Goal: Transaction & Acquisition: Obtain resource

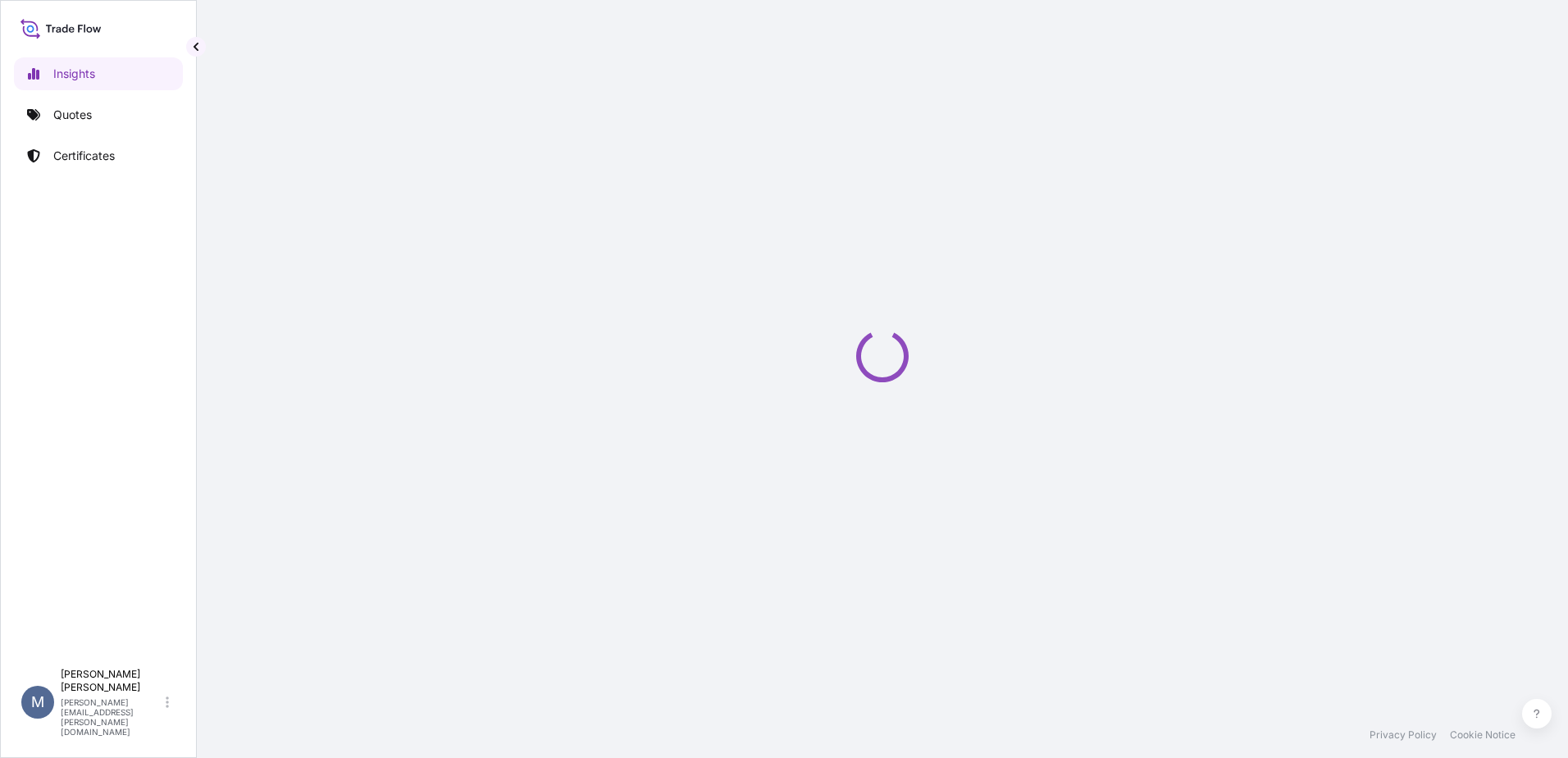
select select "2025"
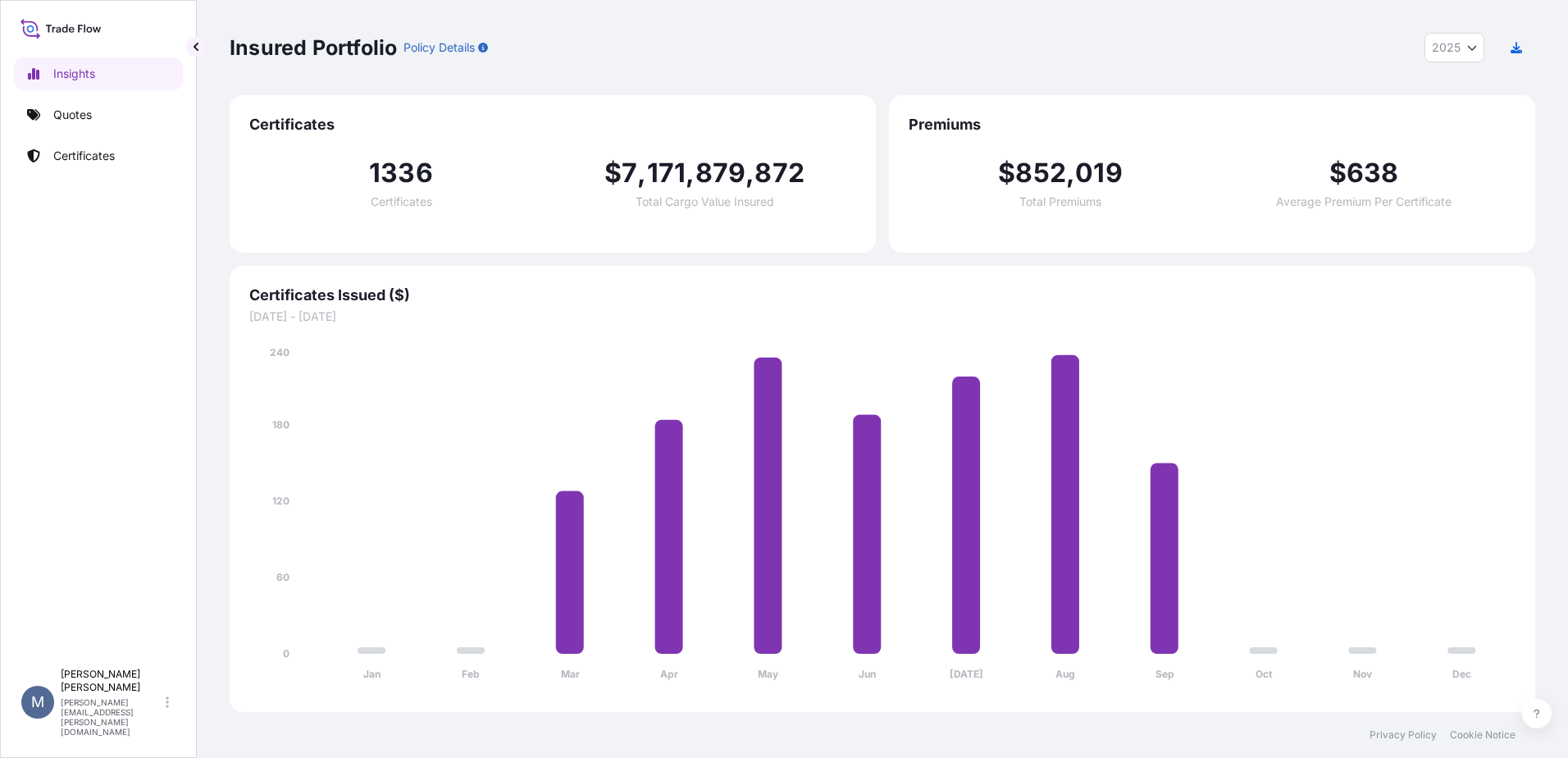
click at [114, 116] on link "Quotes" at bounding box center [98, 115] width 169 height 33
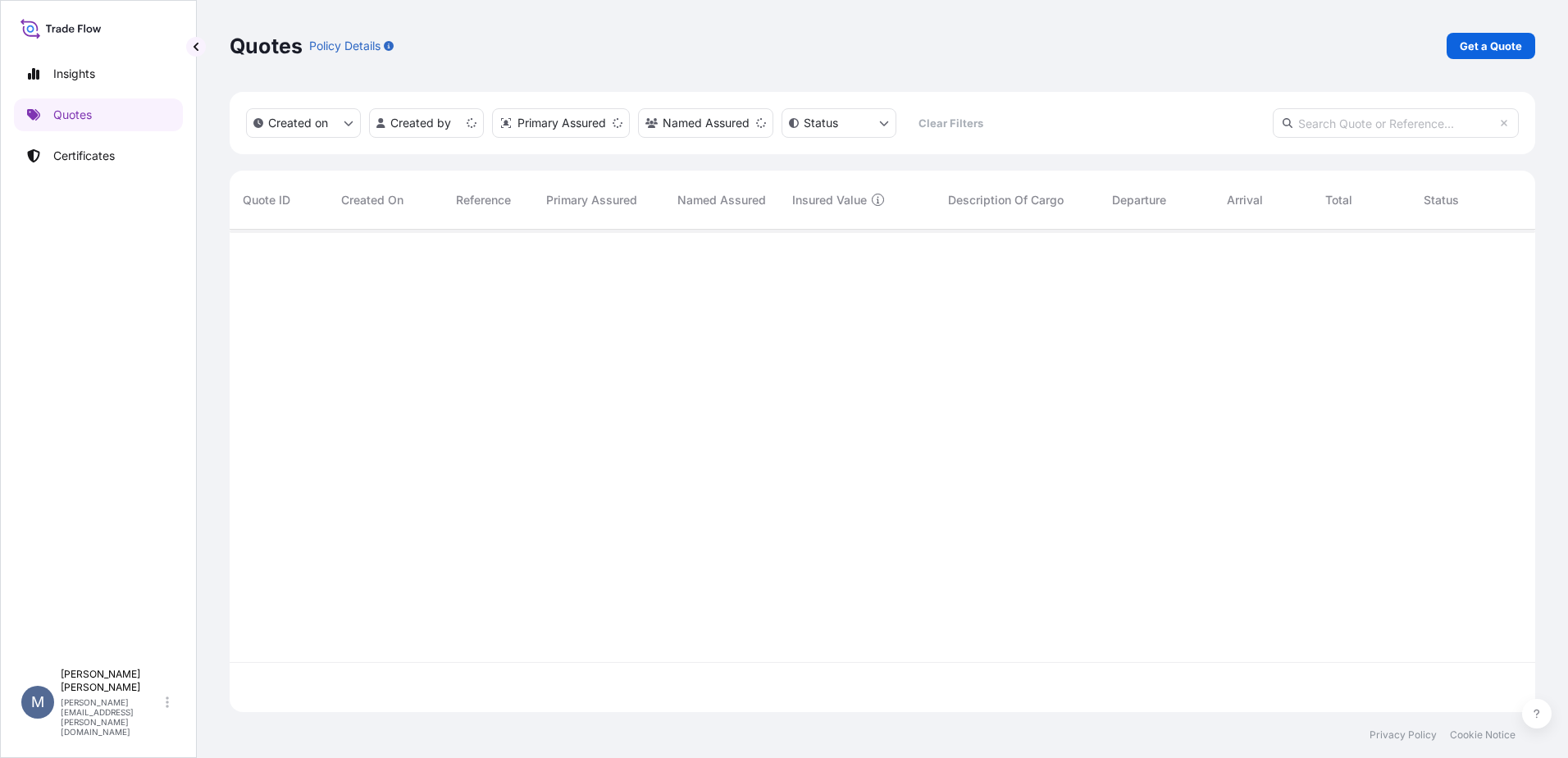
scroll to position [479, 1293]
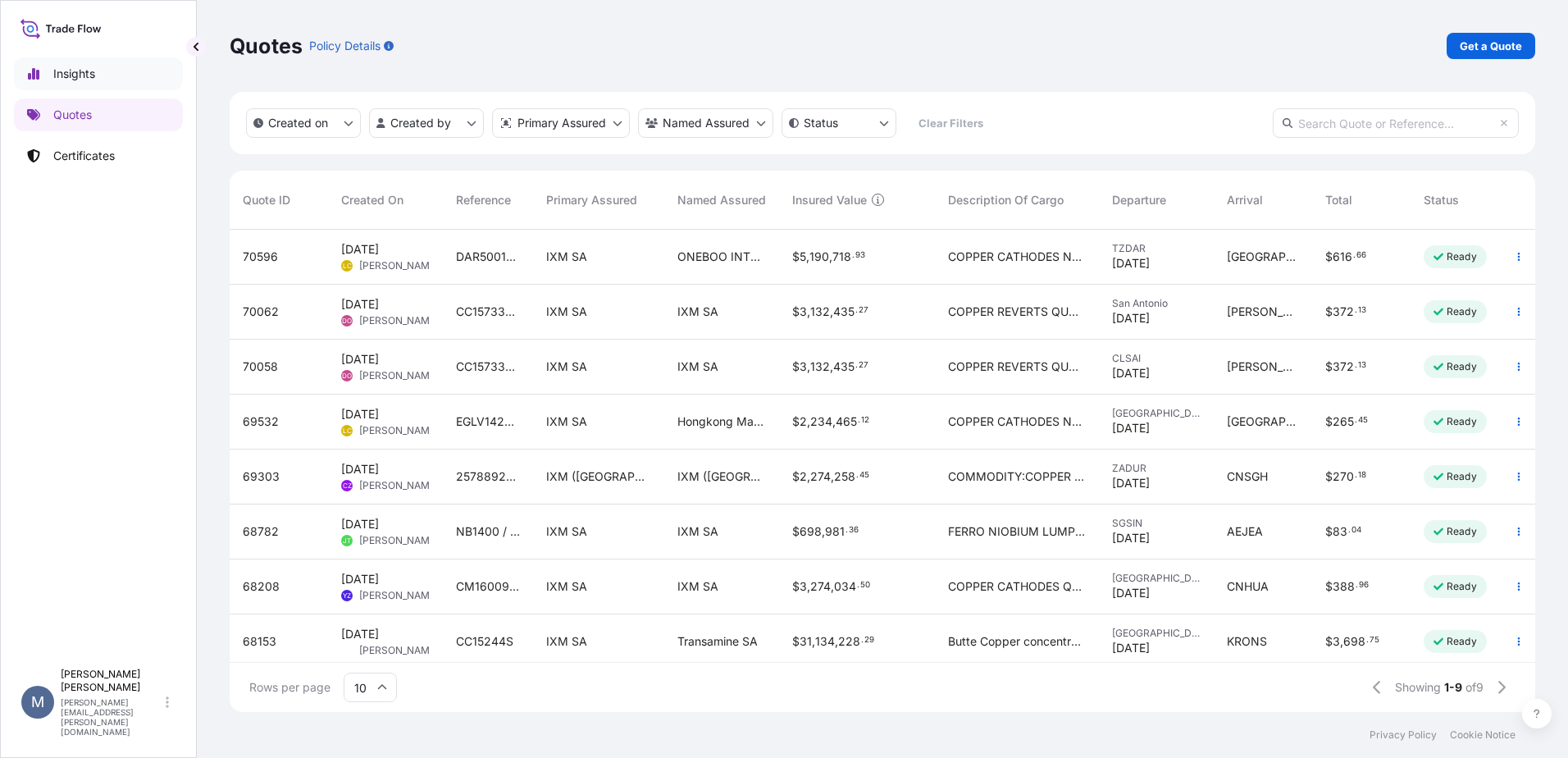
click at [106, 81] on link "Insights" at bounding box center [98, 74] width 169 height 33
select select "2025"
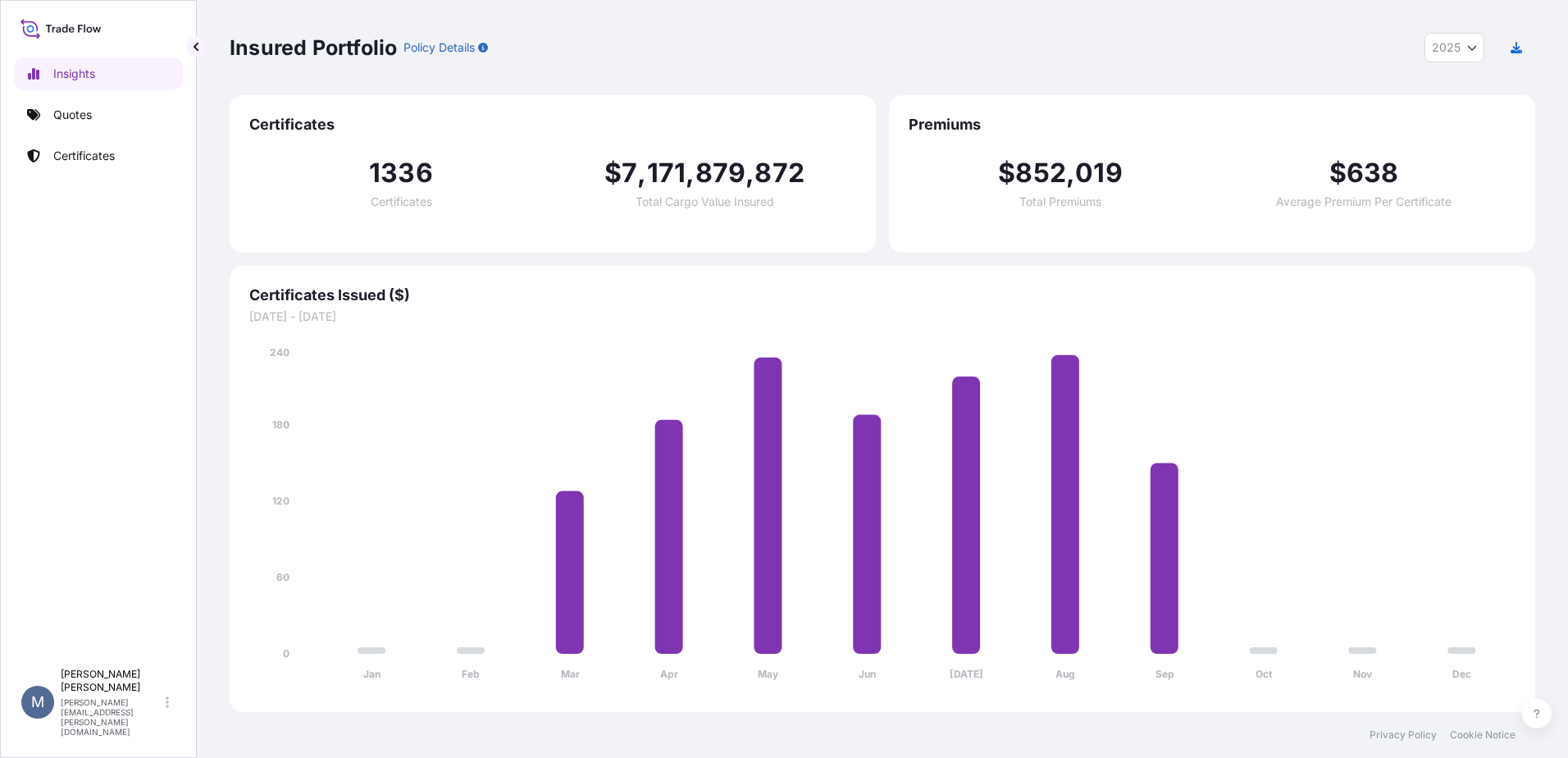
click at [112, 43] on div "Insights Quotes Certificates" at bounding box center [98, 352] width 169 height 617
click at [92, 25] on icon at bounding box center [61, 28] width 81 height 23
click at [129, 115] on link "Quotes" at bounding box center [98, 115] width 169 height 33
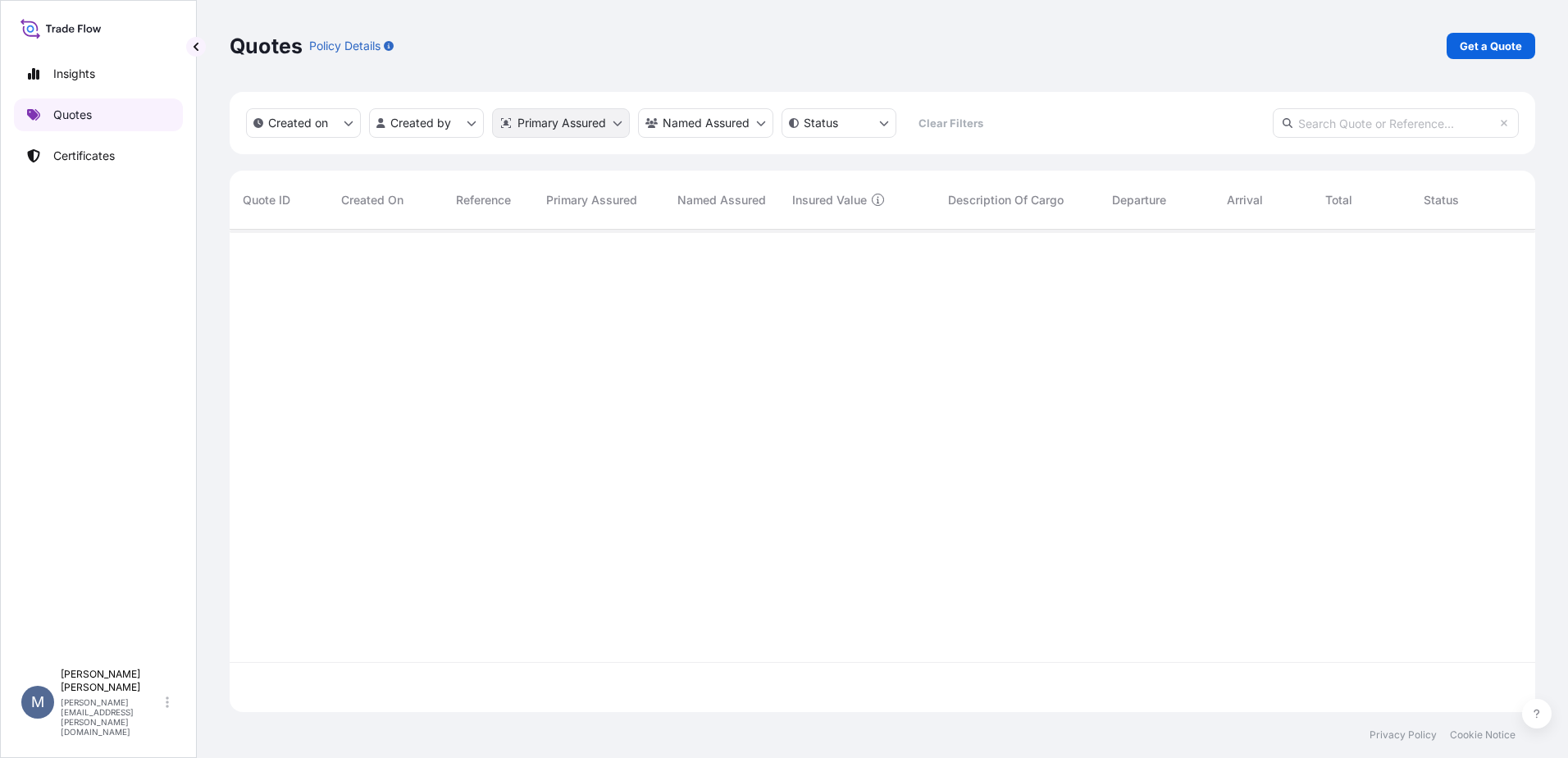
scroll to position [479, 1293]
click at [1516, 46] on p "Get a Quote" at bounding box center [1491, 46] width 63 height 17
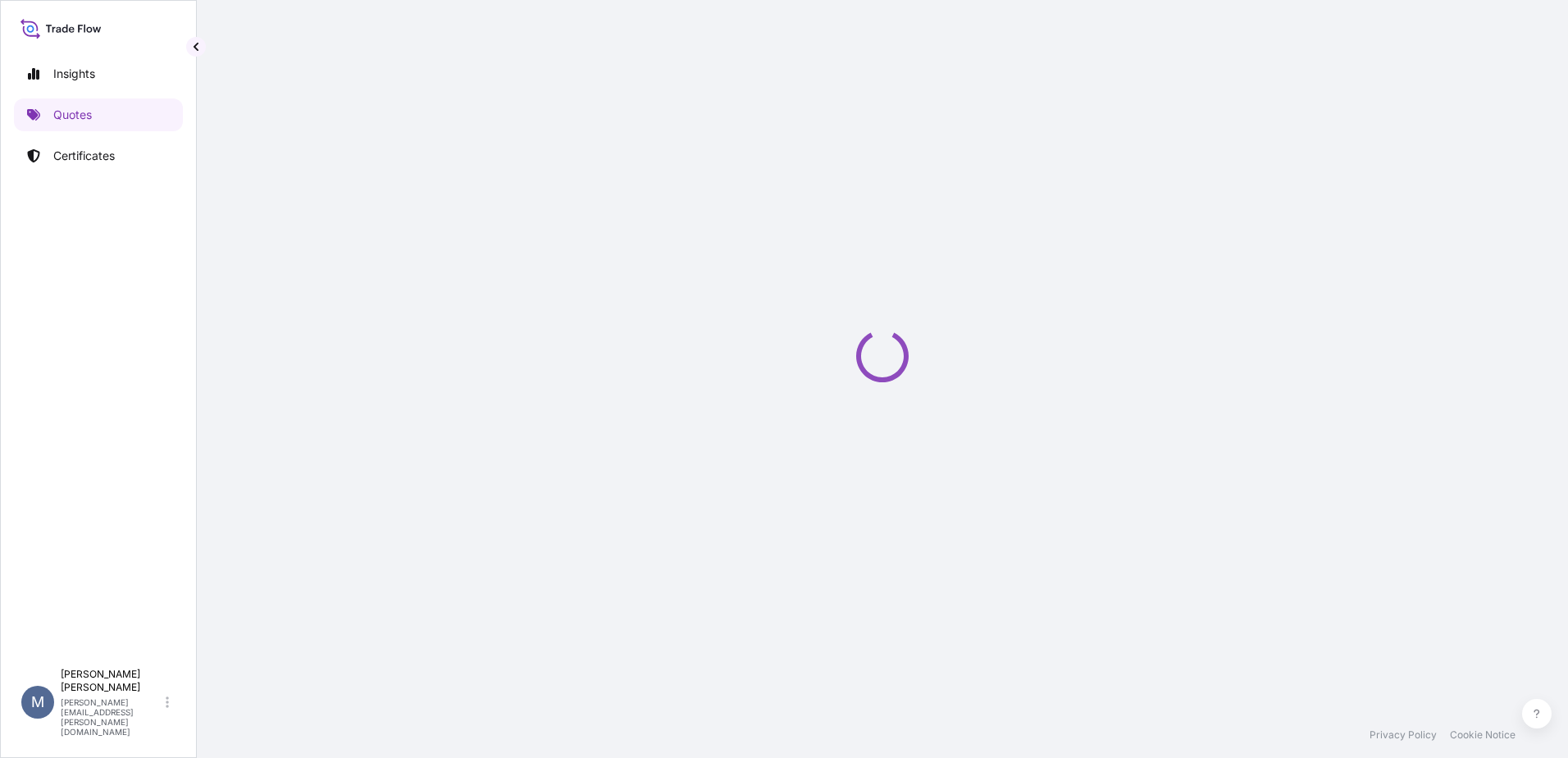
select select "Sea"
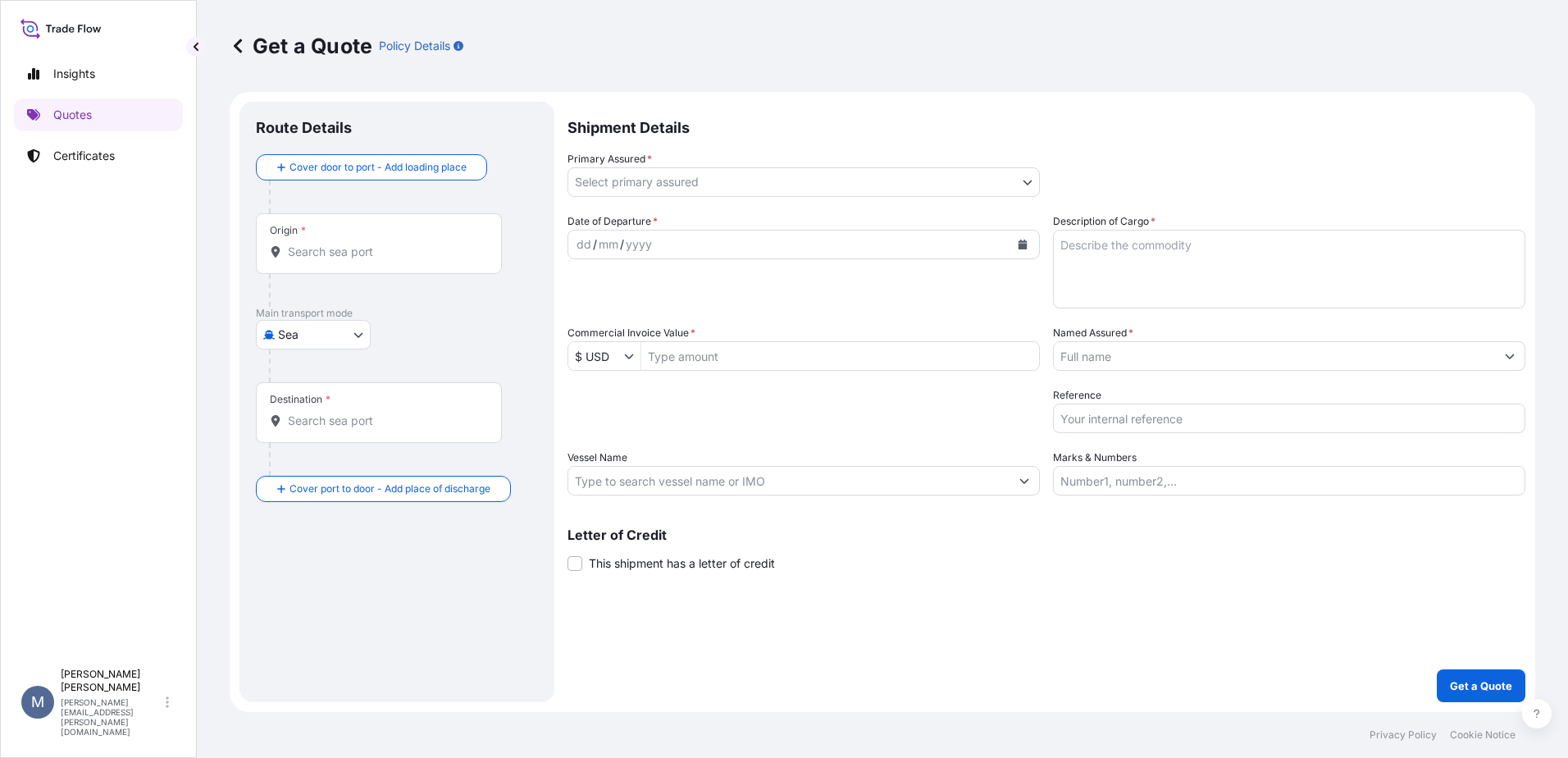
click at [698, 191] on body "Insights Quotes Certificates M [PERSON_NAME] [PERSON_NAME][EMAIL_ADDRESS][PERSO…" at bounding box center [784, 379] width 1568 height 758
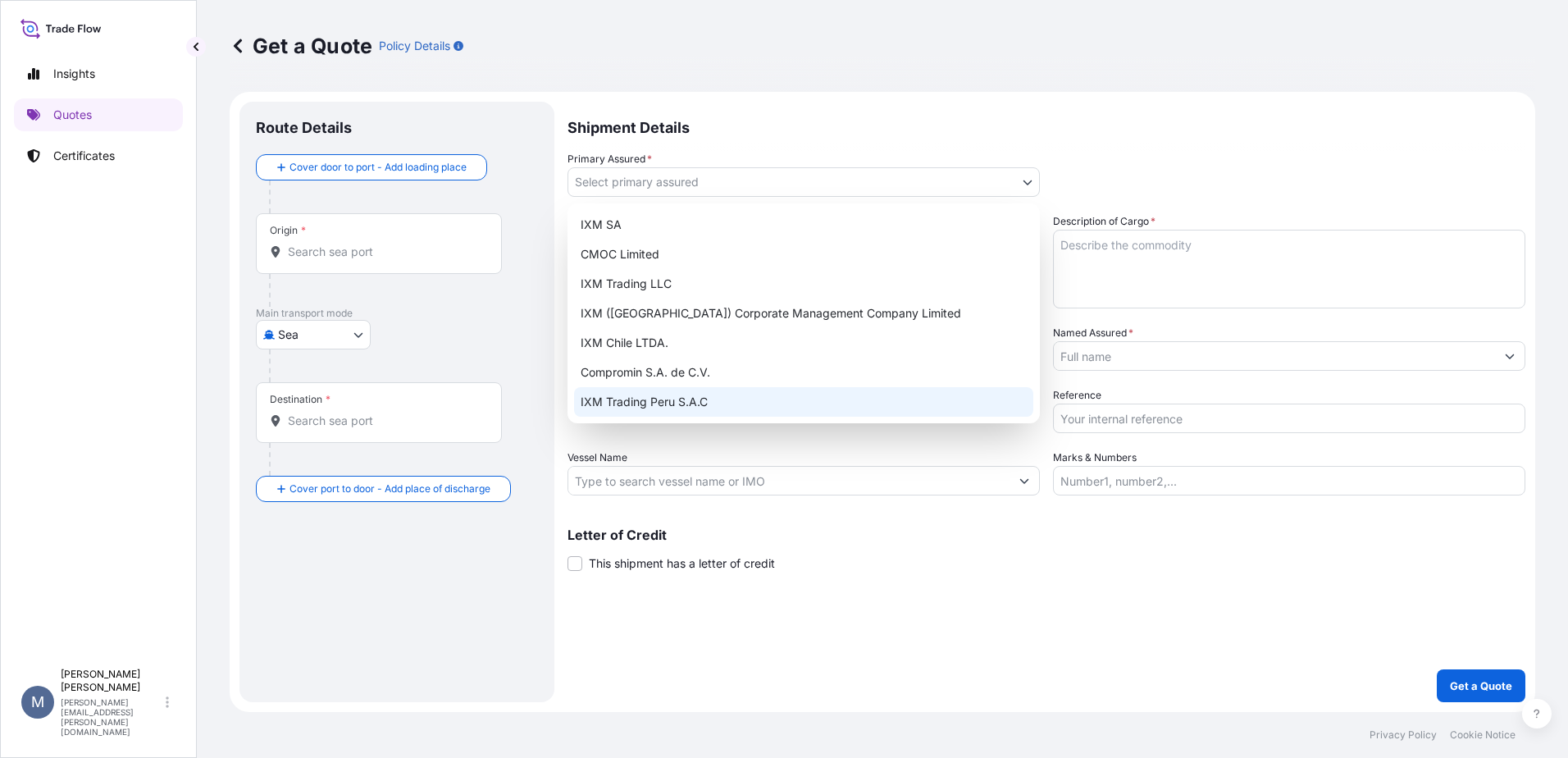
click at [722, 405] on div "IXM Trading Peru S.A.C" at bounding box center [804, 401] width 459 height 29
select select "31855"
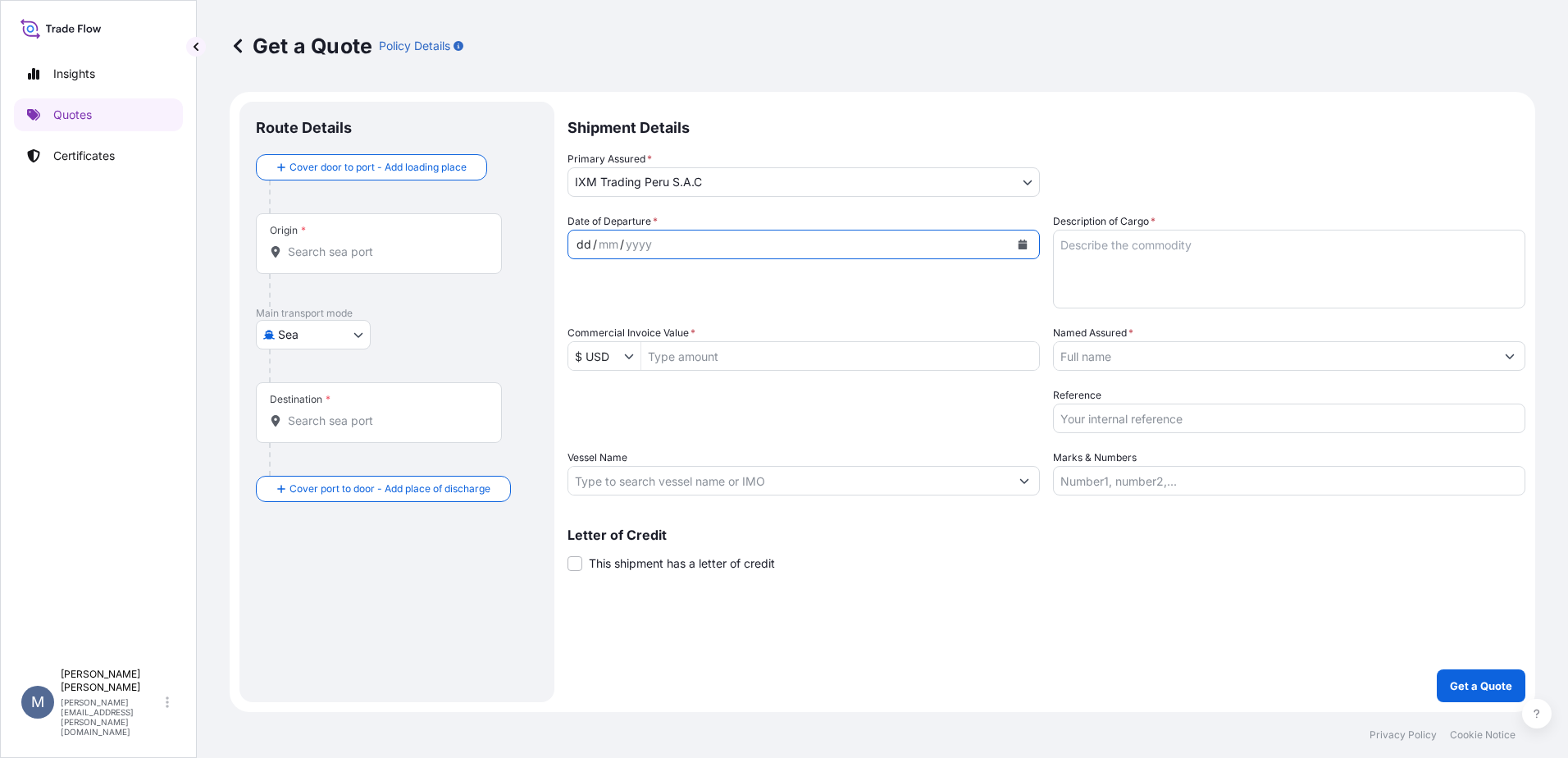
click at [781, 253] on div "dd / mm / yyyy" at bounding box center [789, 244] width 442 height 29
click at [1074, 272] on textarea "Description of Cargo *" at bounding box center [1289, 269] width 472 height 79
click at [704, 243] on div "dd / mm / yyyy" at bounding box center [789, 244] width 442 height 29
click at [690, 251] on div "dd / mm / yyyy" at bounding box center [789, 244] width 442 height 29
click at [1024, 252] on button "Calendar" at bounding box center [1022, 244] width 26 height 26
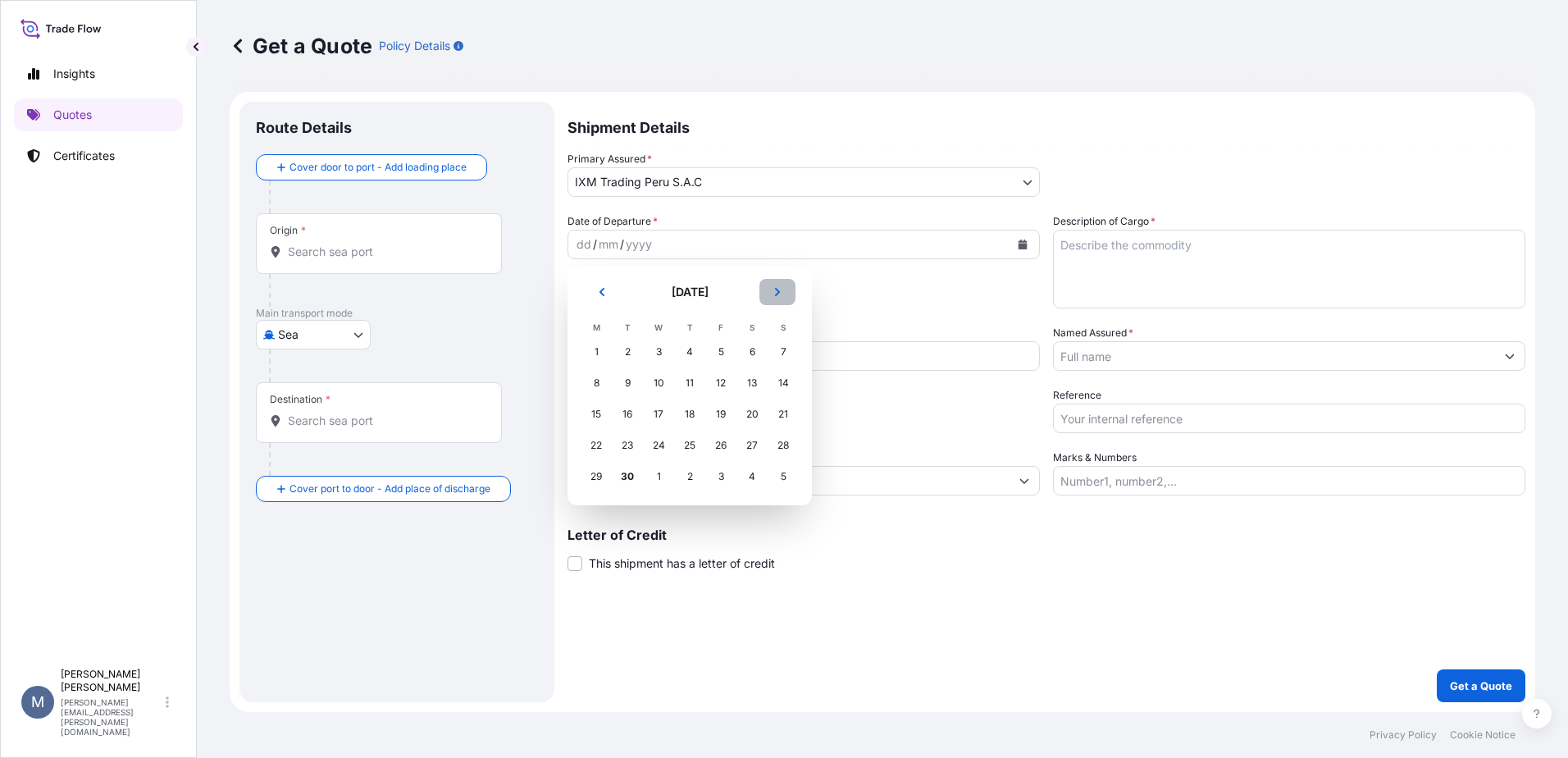
click at [774, 288] on button "Next" at bounding box center [777, 291] width 36 height 26
click at [689, 352] on div "2" at bounding box center [690, 352] width 29 height 29
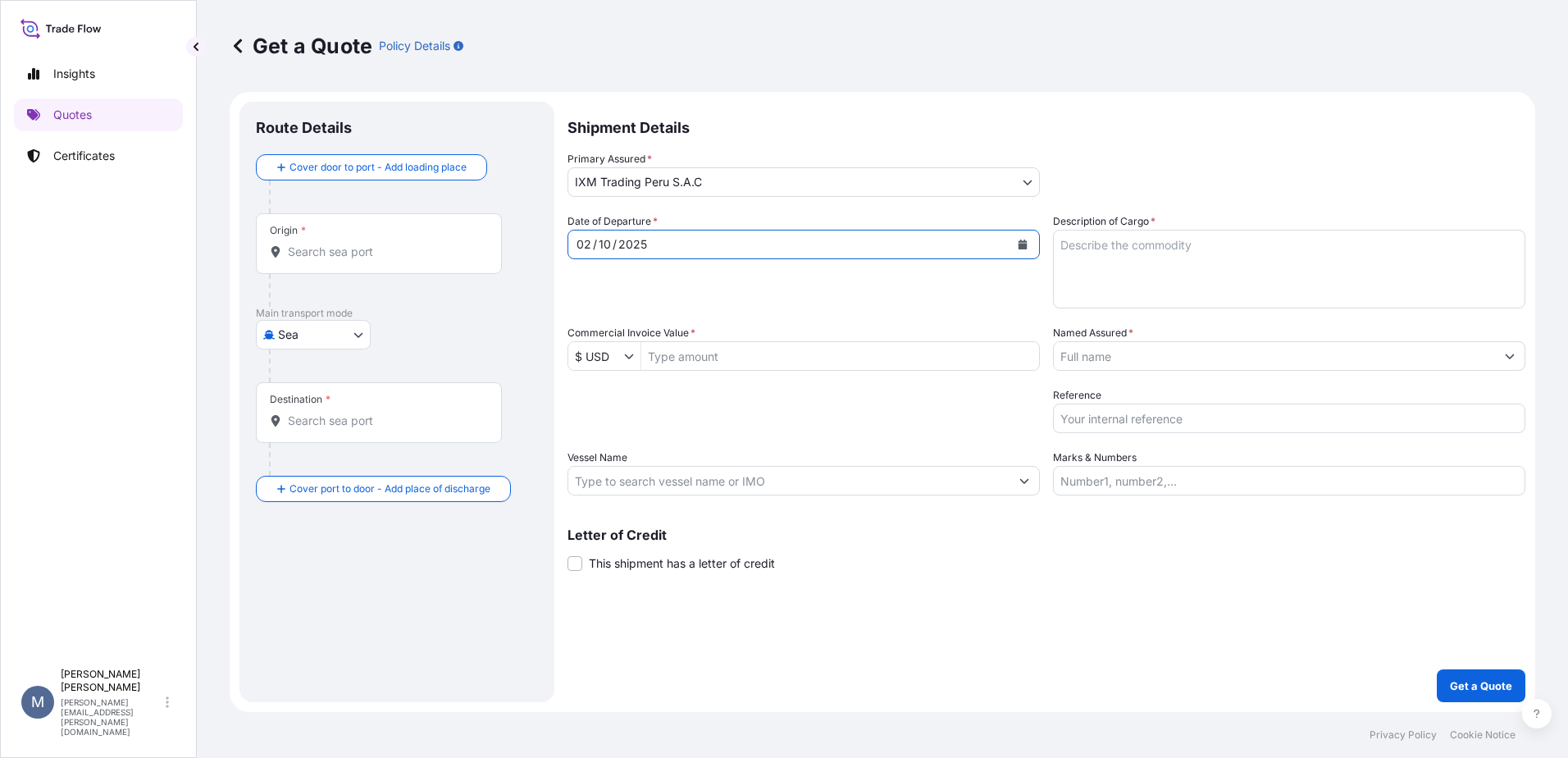
click at [1233, 260] on textarea "Description of Cargo *" at bounding box center [1289, 269] width 472 height 79
click at [1162, 265] on textarea "Description of Cargo *" at bounding box center [1289, 269] width 472 height 79
paste textarea "06 containers of gold concentrate"
click at [1075, 247] on textarea "06 containers of gold concentrate" at bounding box center [1289, 269] width 472 height 79
click at [1315, 243] on textarea "08 containers of gold concentrate" at bounding box center [1289, 269] width 472 height 79
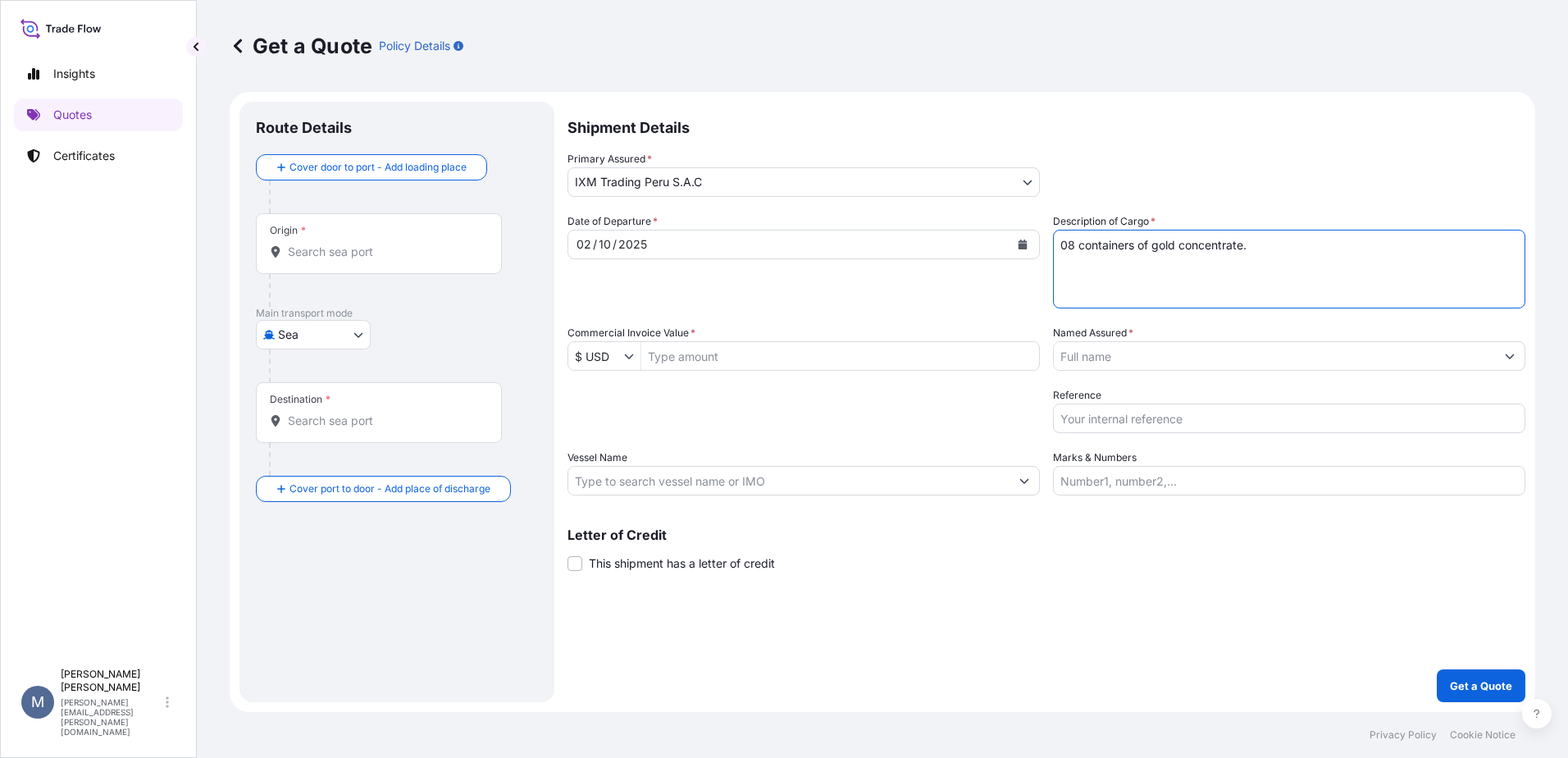
type textarea "08 containers of gold concentrate."
click at [1144, 375] on div "Date of Departure * [DATE] Cargo Category * Metals of every type and descriptio…" at bounding box center [1046, 354] width 957 height 282
click at [1136, 370] on div at bounding box center [1289, 356] width 472 height 29
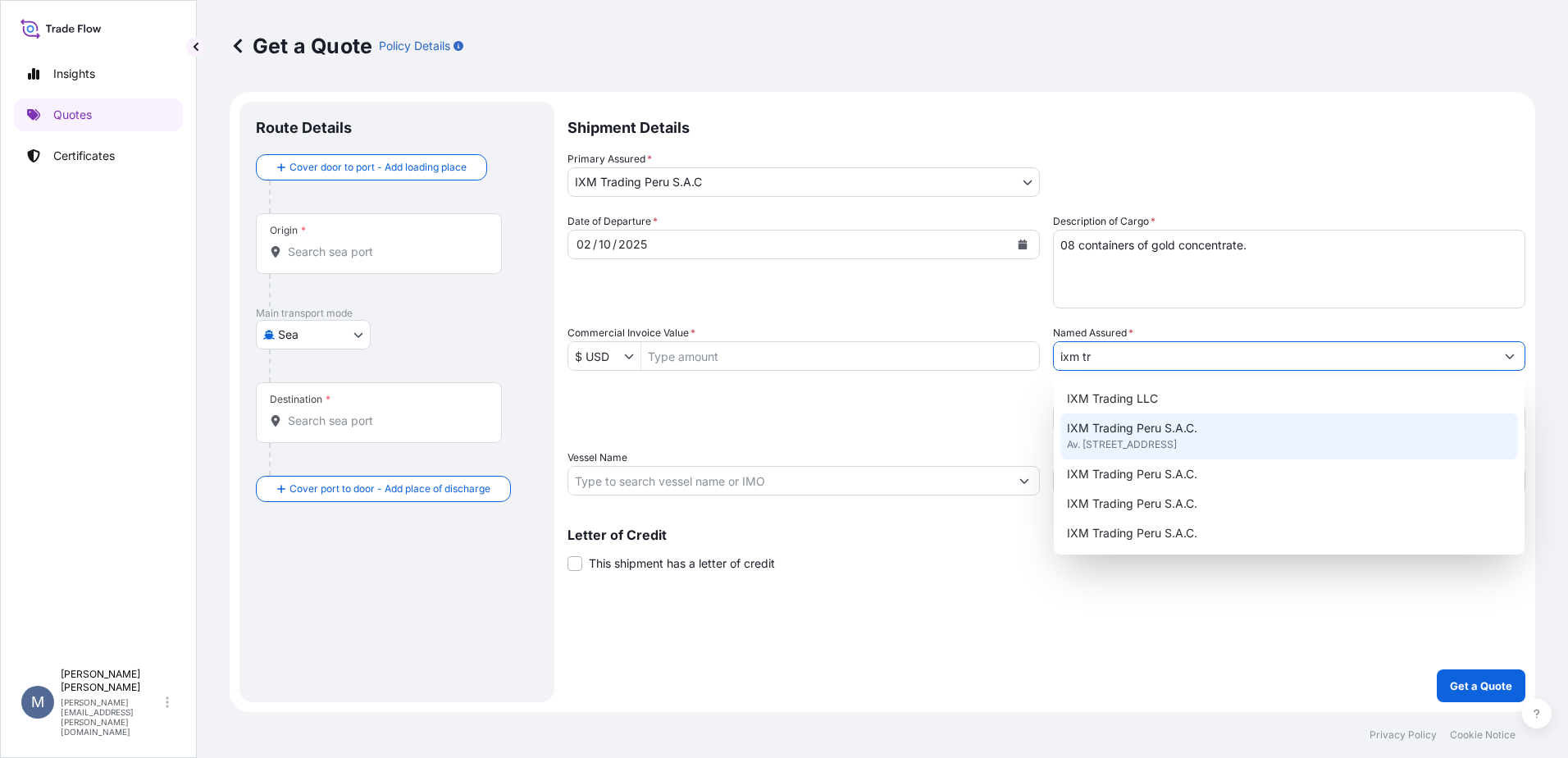
click at [1152, 446] on span "Av. [STREET_ADDRESS]" at bounding box center [1122, 444] width 109 height 17
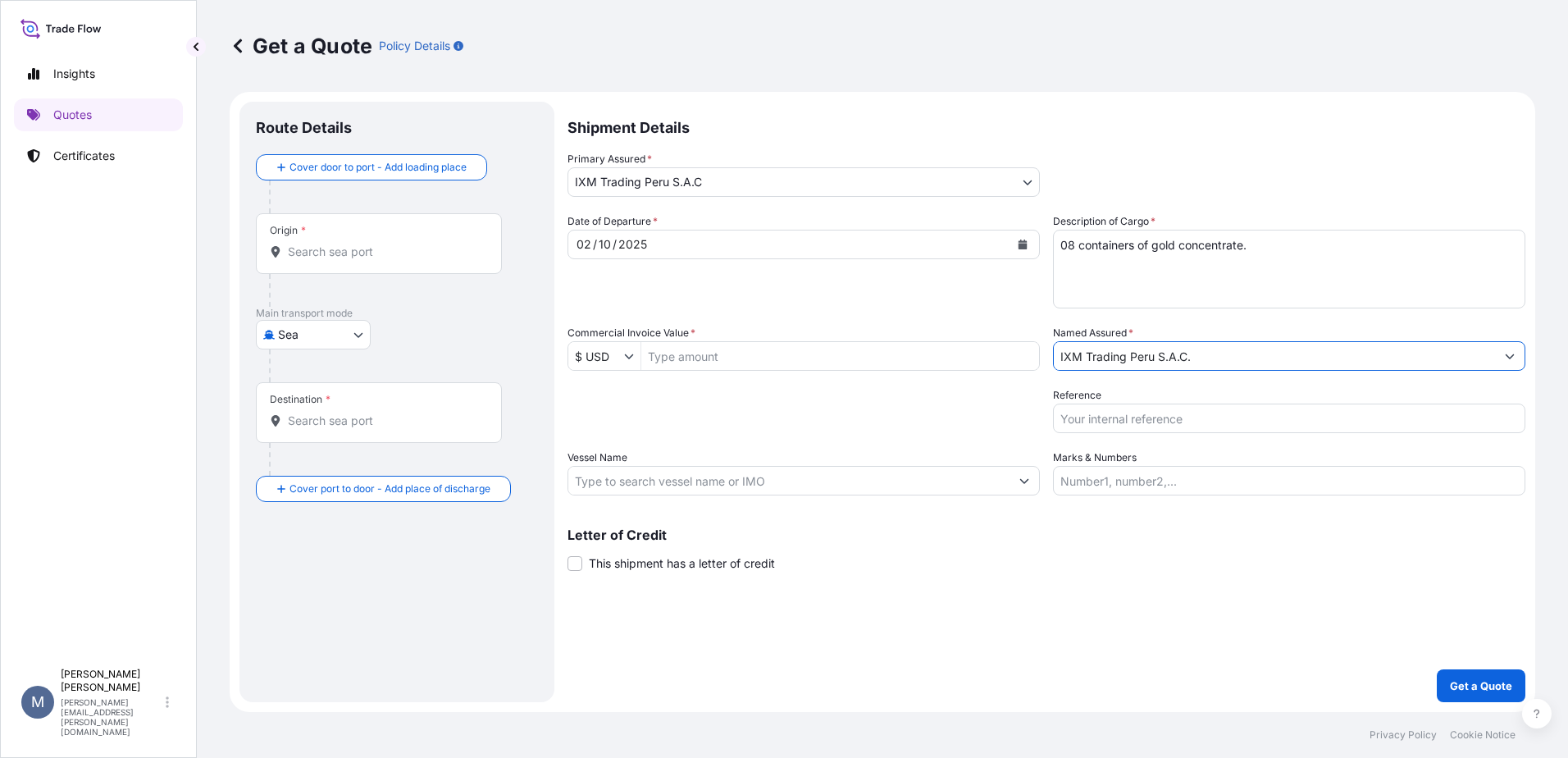
type input "IXM Trading Peru S.A.C."
click at [407, 243] on input "Origin *" at bounding box center [385, 251] width 193 height 17
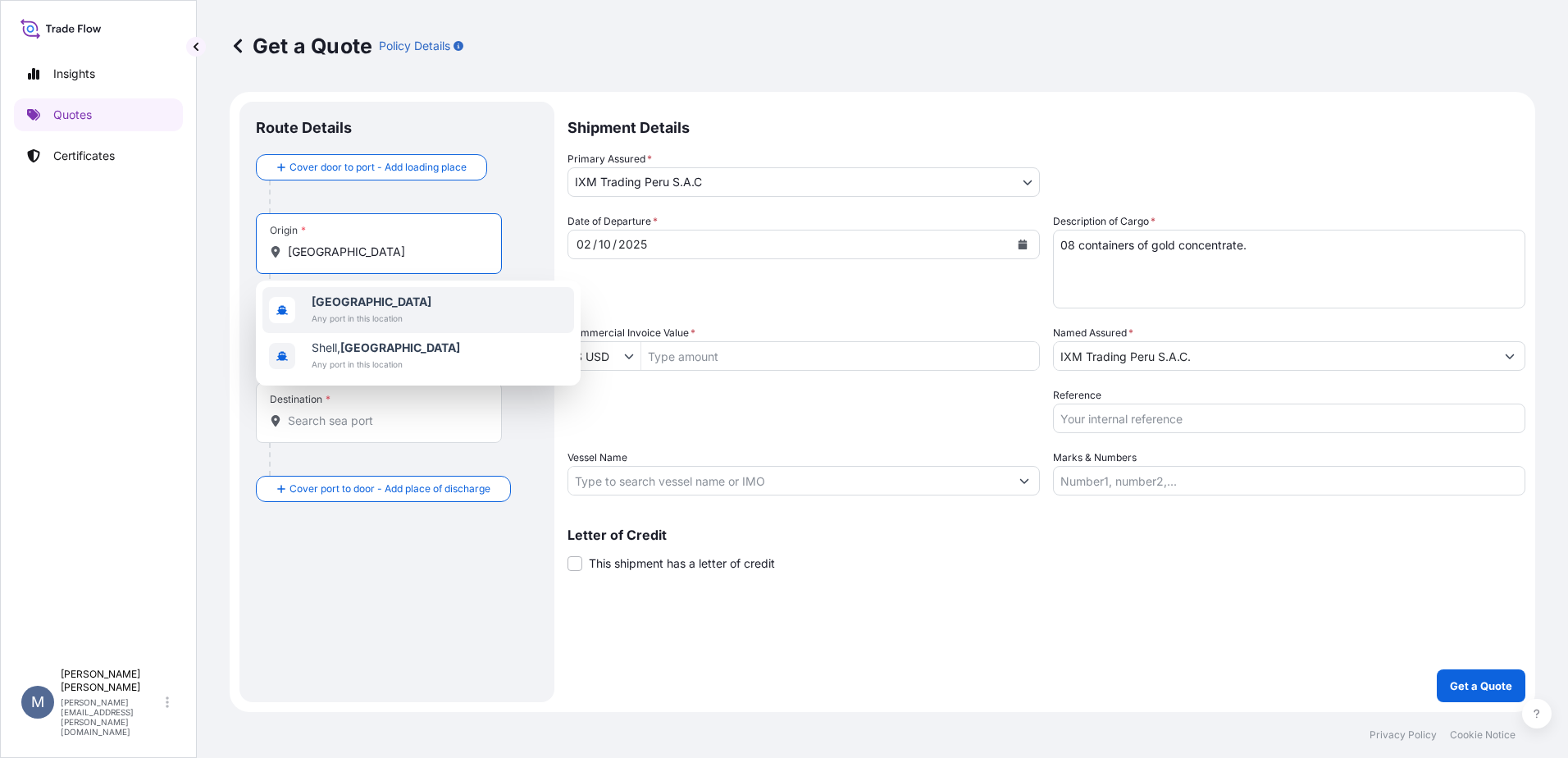
click at [376, 298] on span "[GEOGRAPHIC_DATA]" at bounding box center [371, 301] width 120 height 17
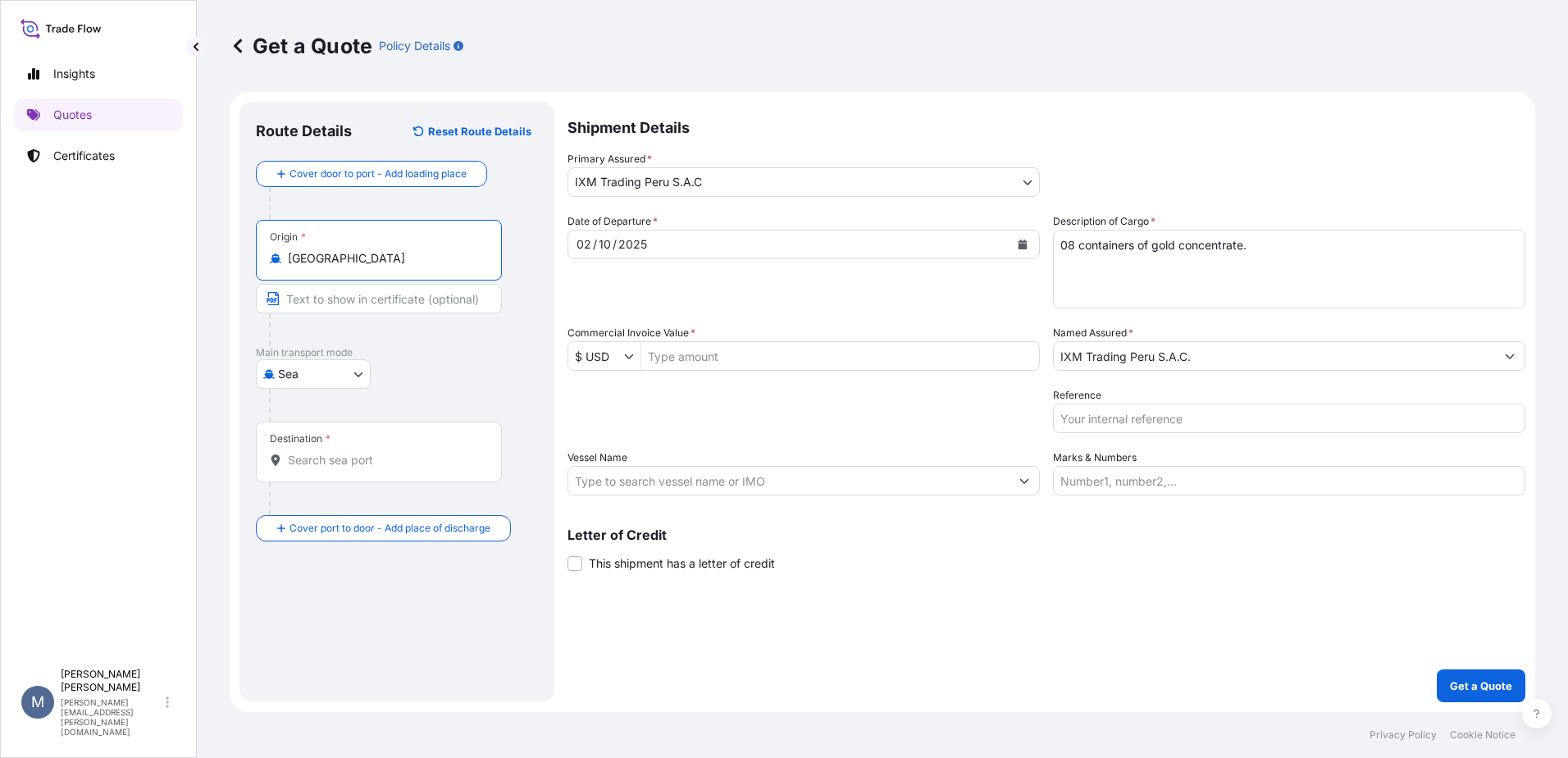
type input "[GEOGRAPHIC_DATA]"
click at [338, 451] on input "Destination *" at bounding box center [385, 459] width 193 height 17
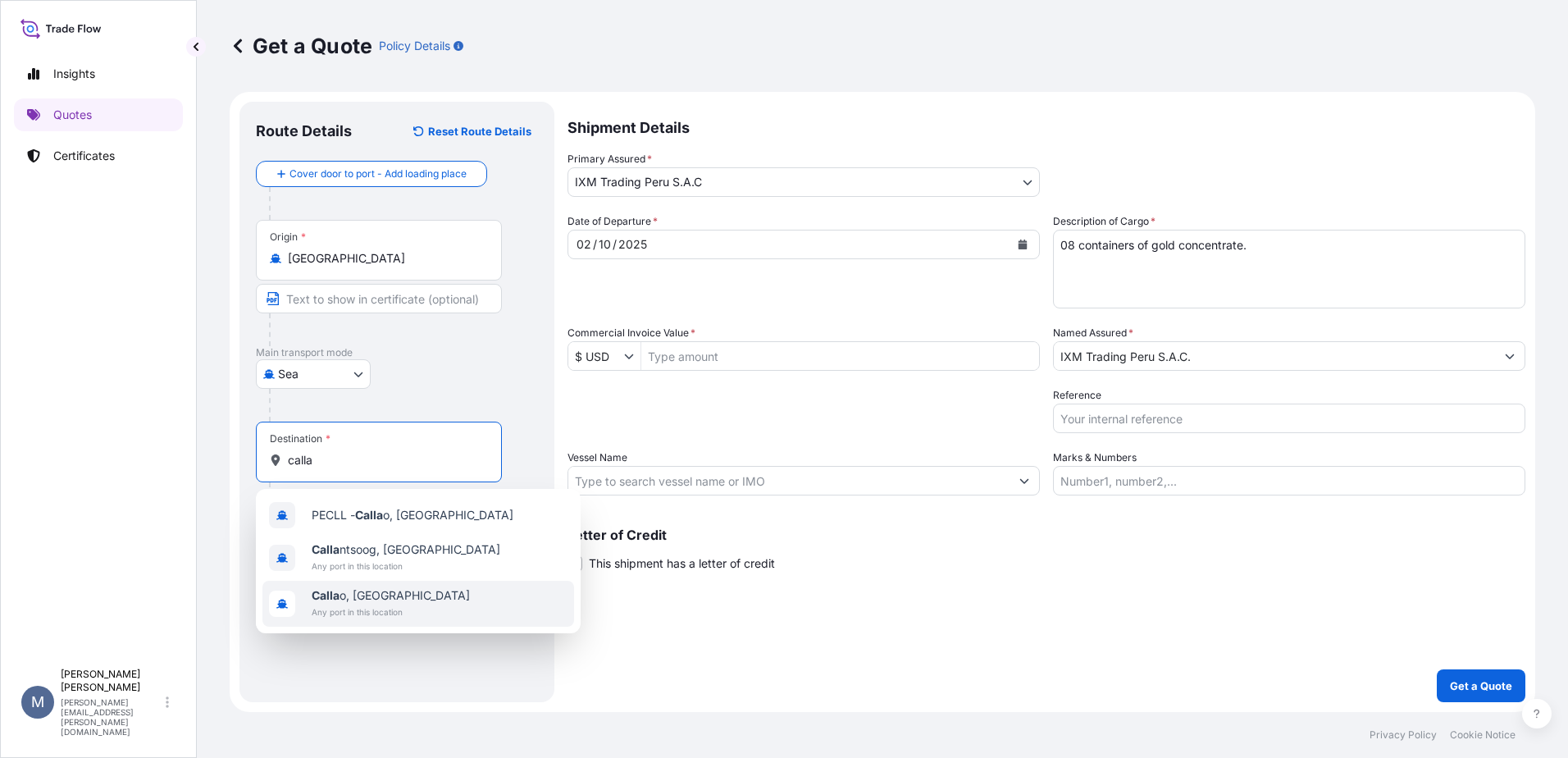
click at [433, 613] on div "Calla o, [GEOGRAPHIC_DATA] Any port in this location" at bounding box center [418, 603] width 312 height 46
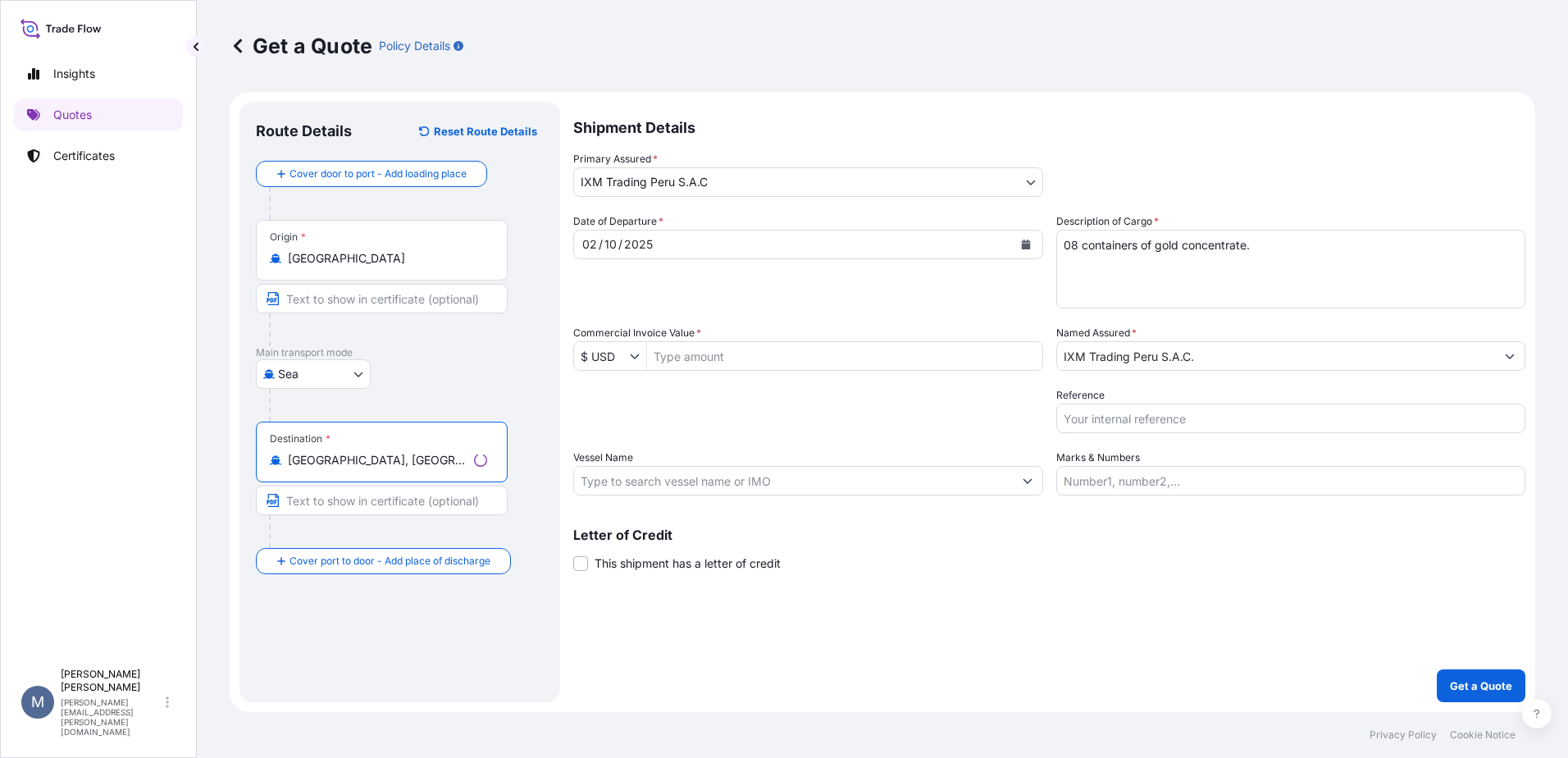
type input "[GEOGRAPHIC_DATA], [GEOGRAPHIC_DATA]"
click at [324, 368] on body "0 options available. 3 options available. Insights Quotes Certificates M [PERSO…" at bounding box center [784, 379] width 1568 height 758
click at [749, 355] on input "Commercial Invoice Value *" at bounding box center [839, 356] width 398 height 29
click at [826, 360] on input "Commercial Invoice Value *" at bounding box center [839, 356] width 398 height 29
type input "685,000"
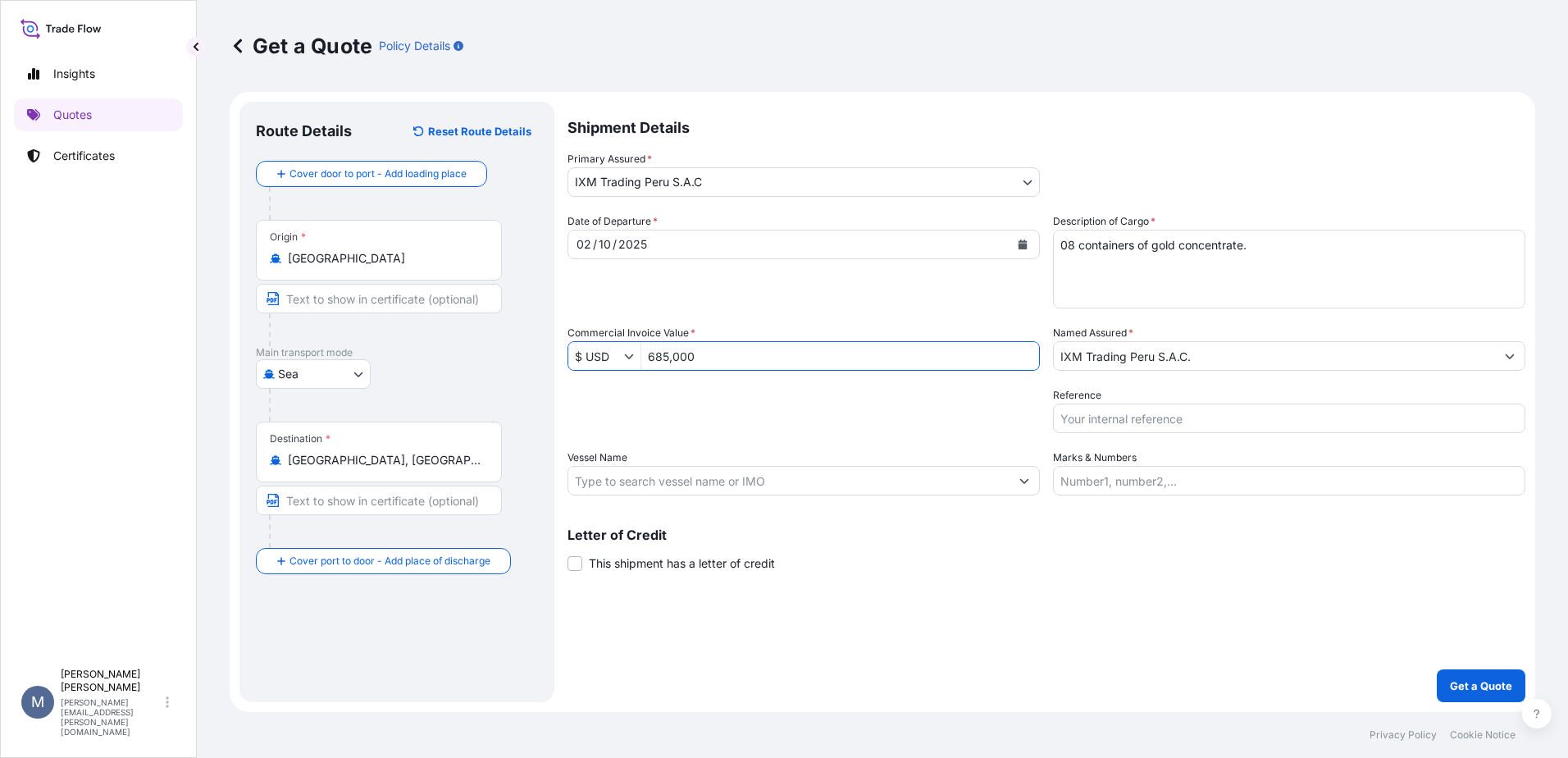
click at [1176, 427] on input "Reference" at bounding box center [1289, 418] width 472 height 29
click at [1121, 427] on input "Reference" at bounding box center [1289, 418] width 472 height 29
type input "AUC1323"
drag, startPoint x: 1080, startPoint y: 469, endPoint x: 1003, endPoint y: 472, distance: 77.1
click at [1080, 469] on input "Marks & Numbers" at bounding box center [1289, 481] width 472 height 29
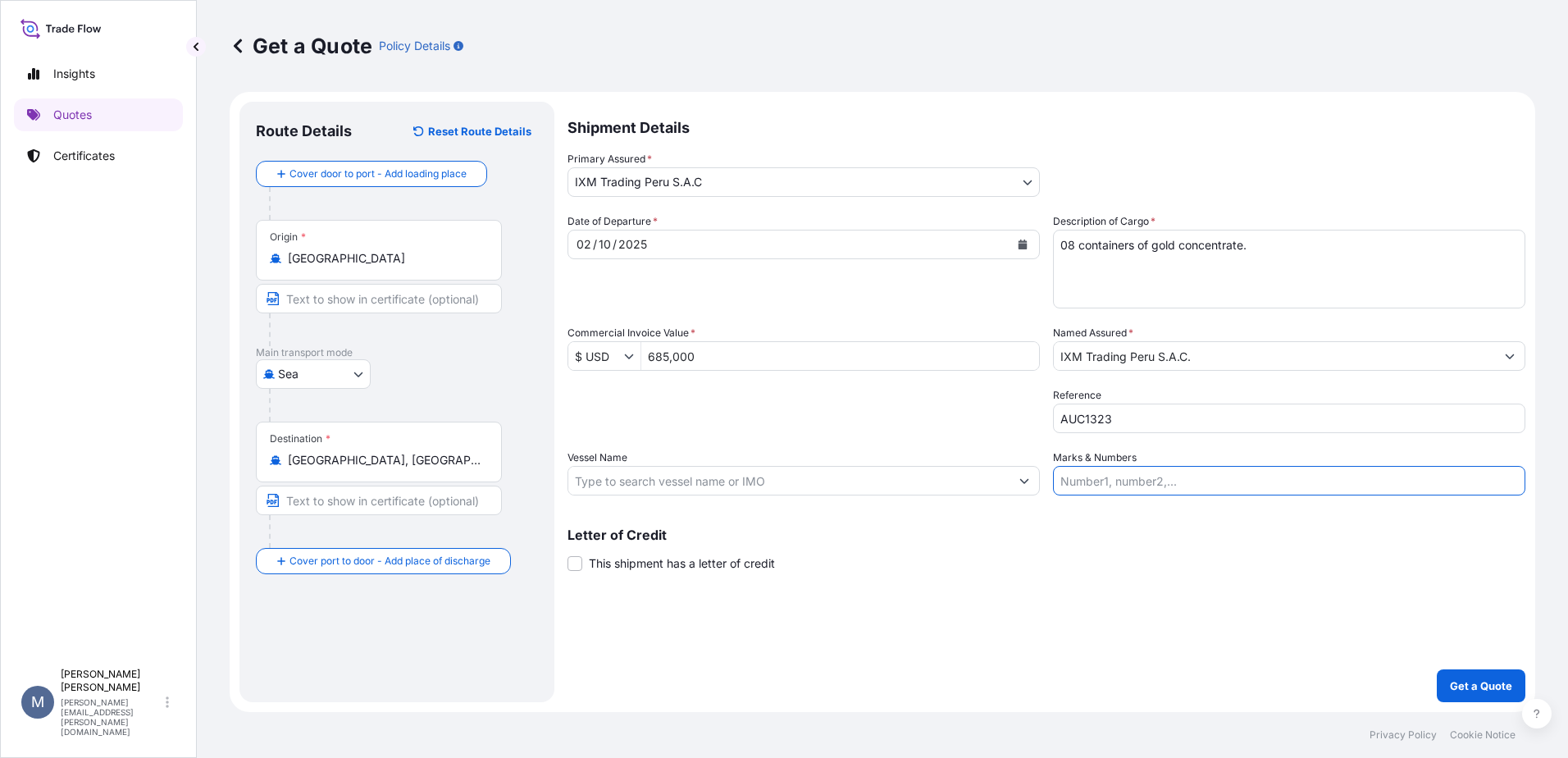
click at [932, 472] on input "Vessel Name" at bounding box center [789, 481] width 442 height 29
click at [735, 467] on input "Vessel Name" at bounding box center [789, 481] width 442 height 29
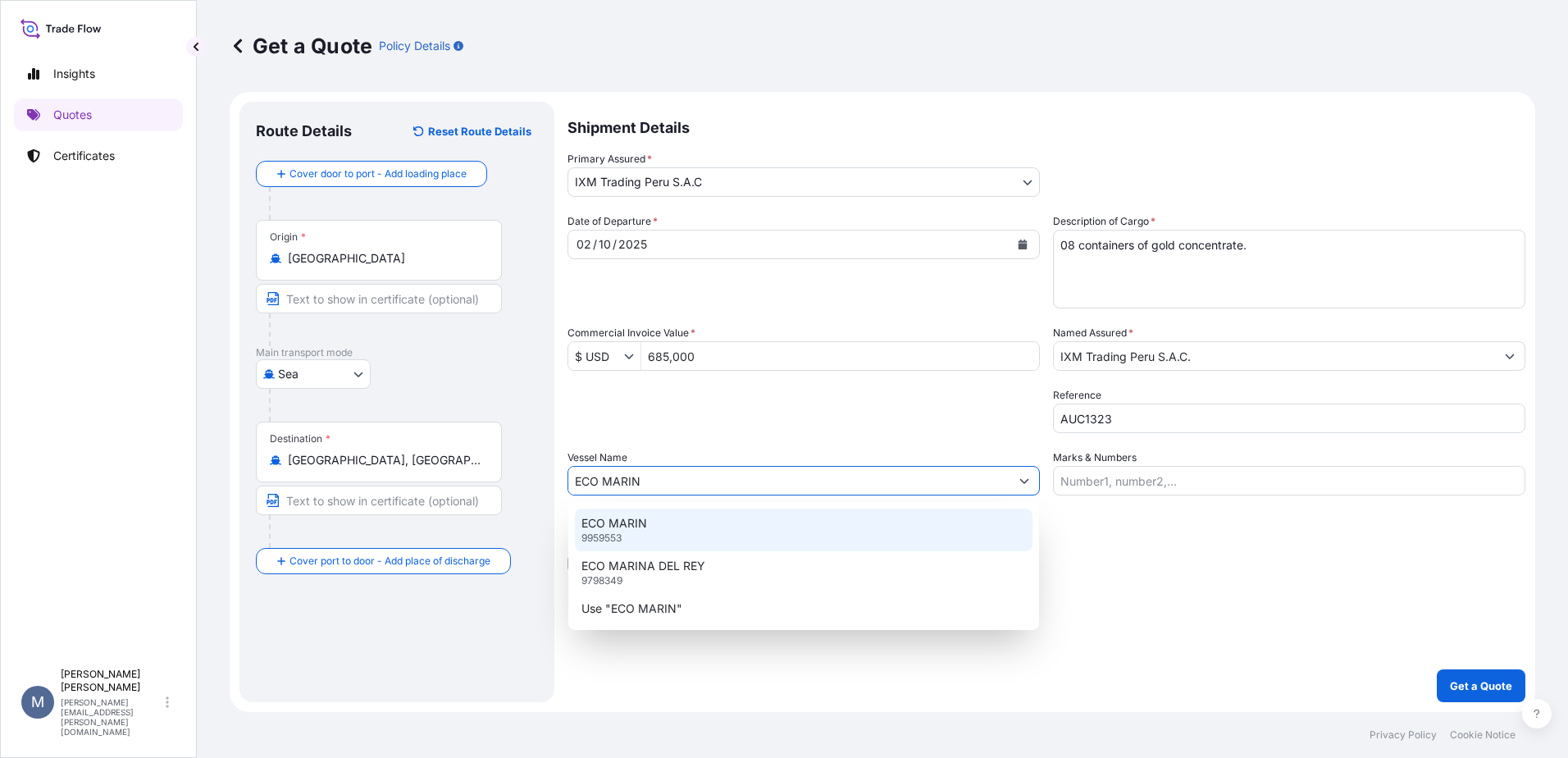
click at [662, 533] on div "ECO MARIN 9959553" at bounding box center [803, 529] width 457 height 43
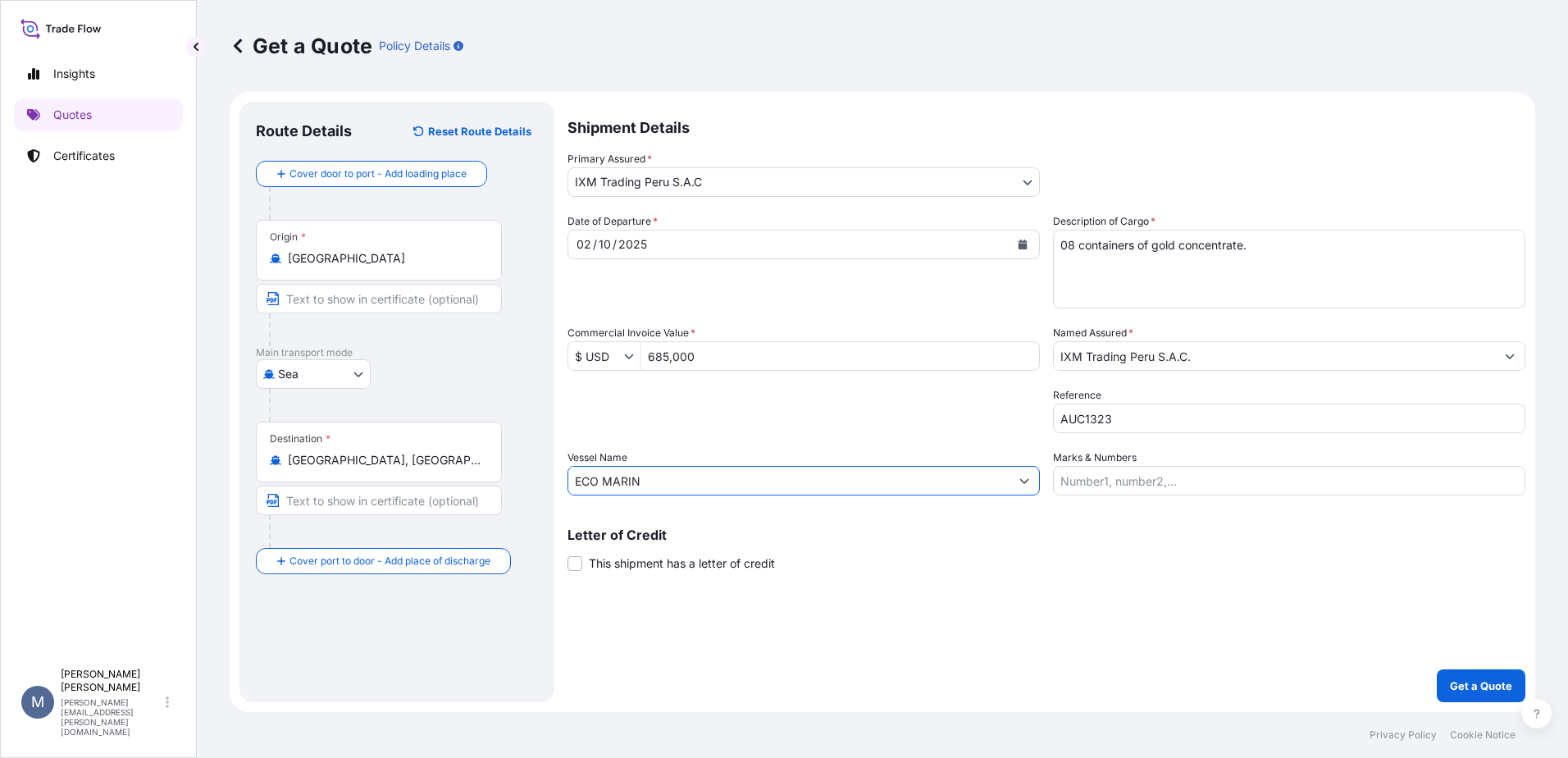
type input "ECO MARIN"
click at [1191, 471] on input "Marks & Numbers" at bounding box center [1289, 481] width 472 height 29
click at [748, 610] on div "Shipment Details Primary Assured * IXM Trading [GEOGRAPHIC_DATA] S.A.C IXM SA C…" at bounding box center [1046, 401] width 957 height 600
click at [1454, 696] on button "Get a Quote" at bounding box center [1481, 686] width 89 height 33
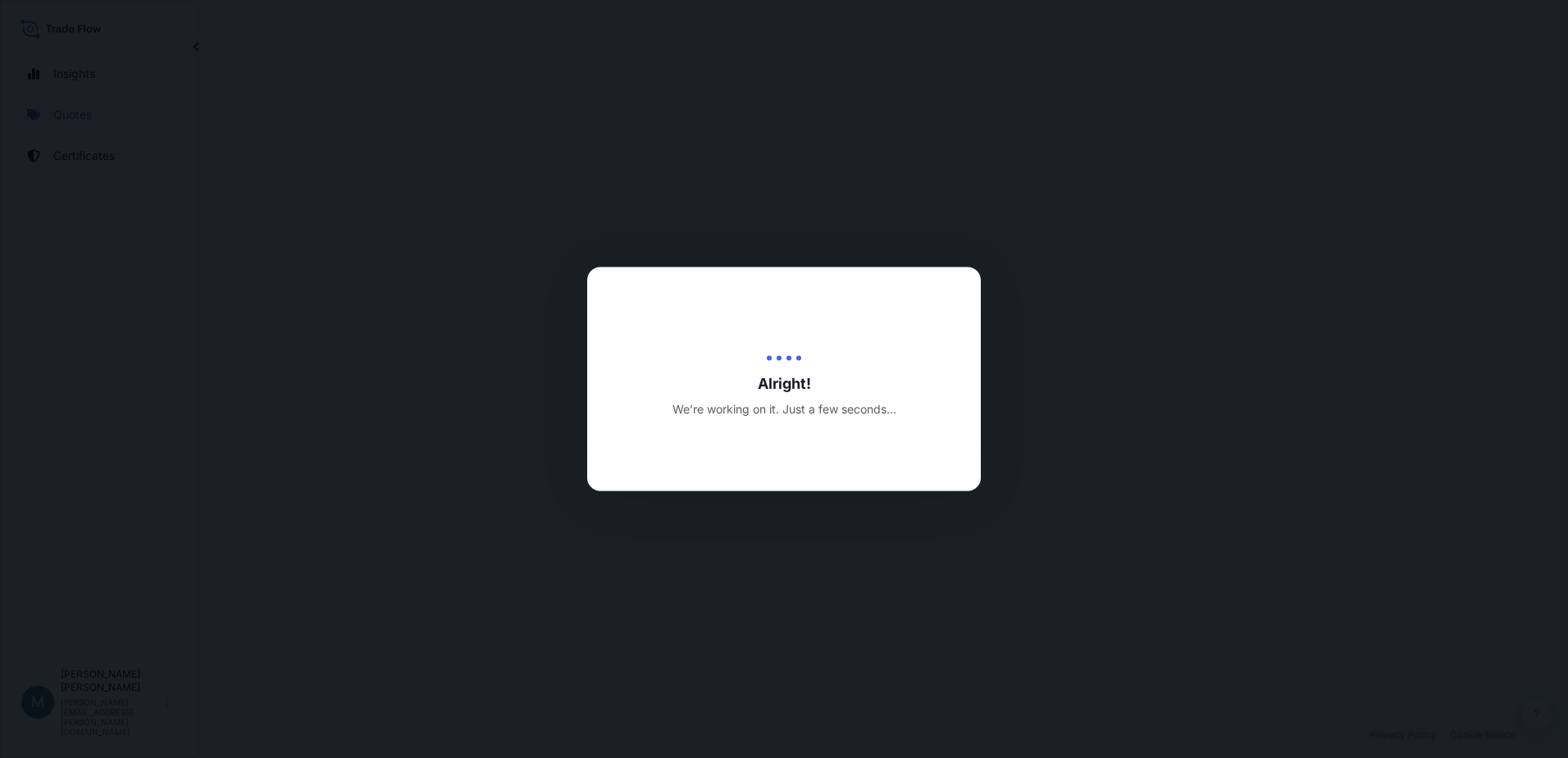
select select "Sea"
select select "31855"
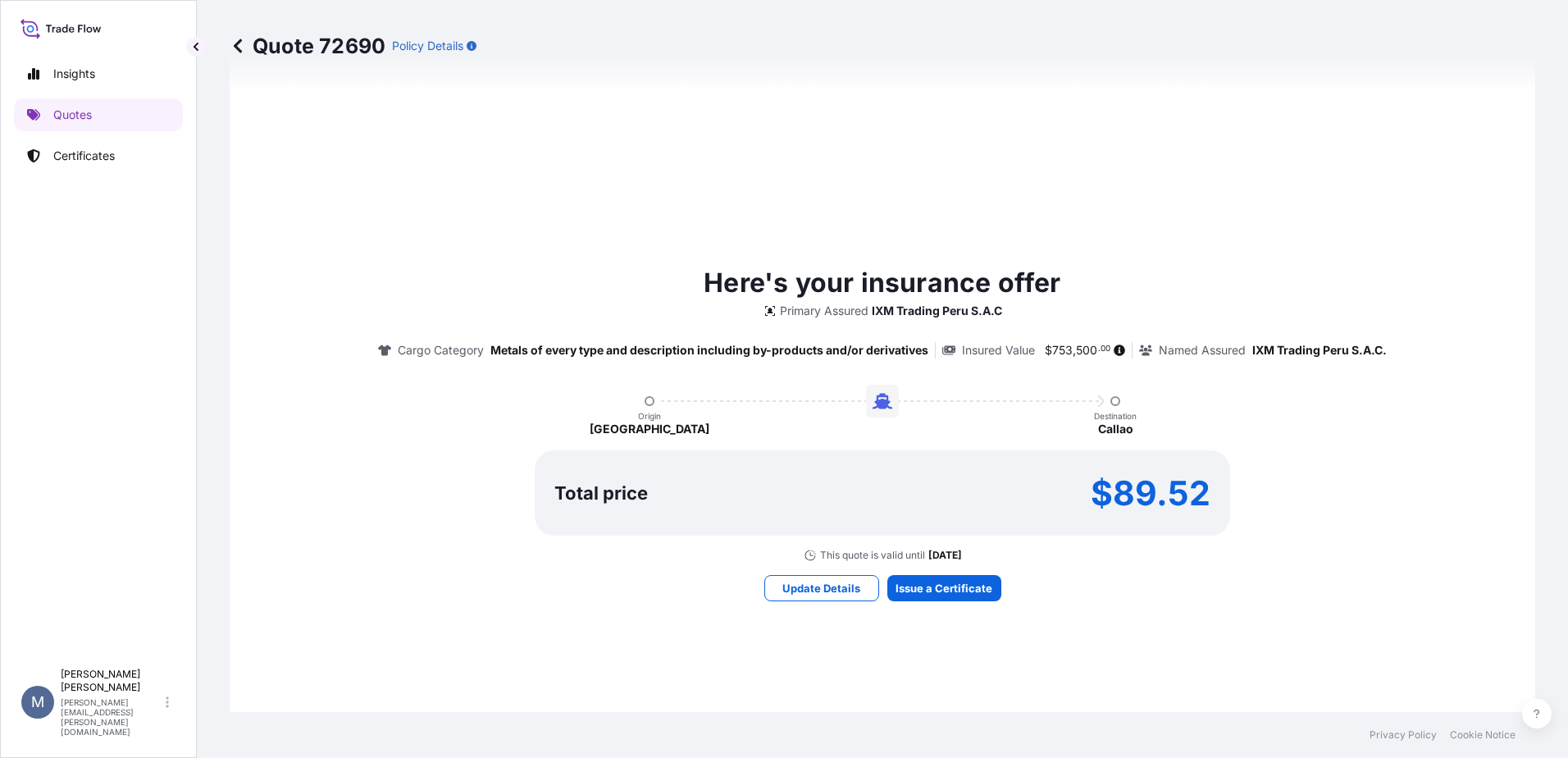
scroll to position [808, 0]
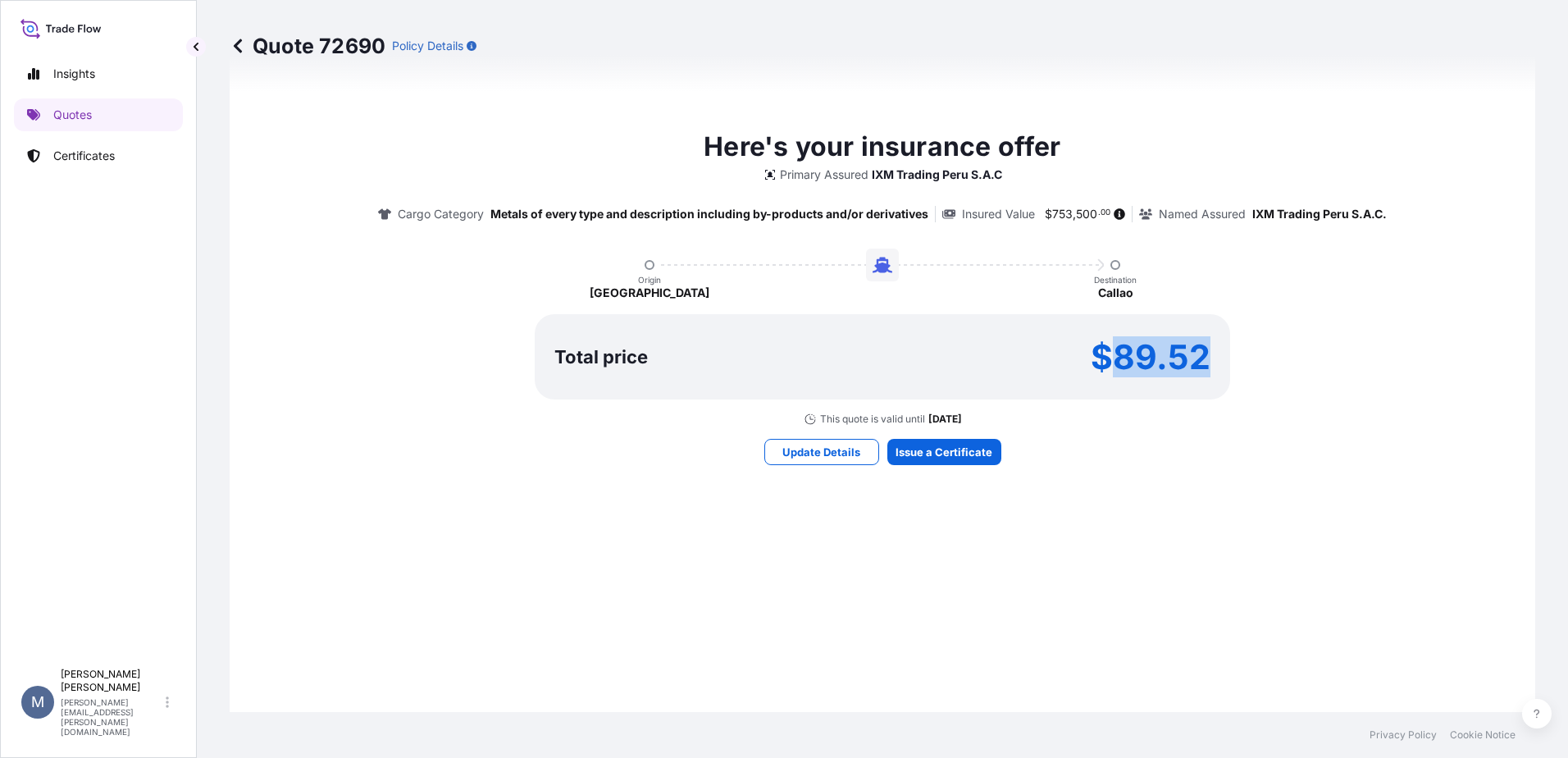
drag, startPoint x: 1176, startPoint y: 359, endPoint x: 1110, endPoint y: 358, distance: 66.0
click at [1110, 358] on p "$89.52" at bounding box center [1150, 357] width 120 height 26
copy p "89.52"
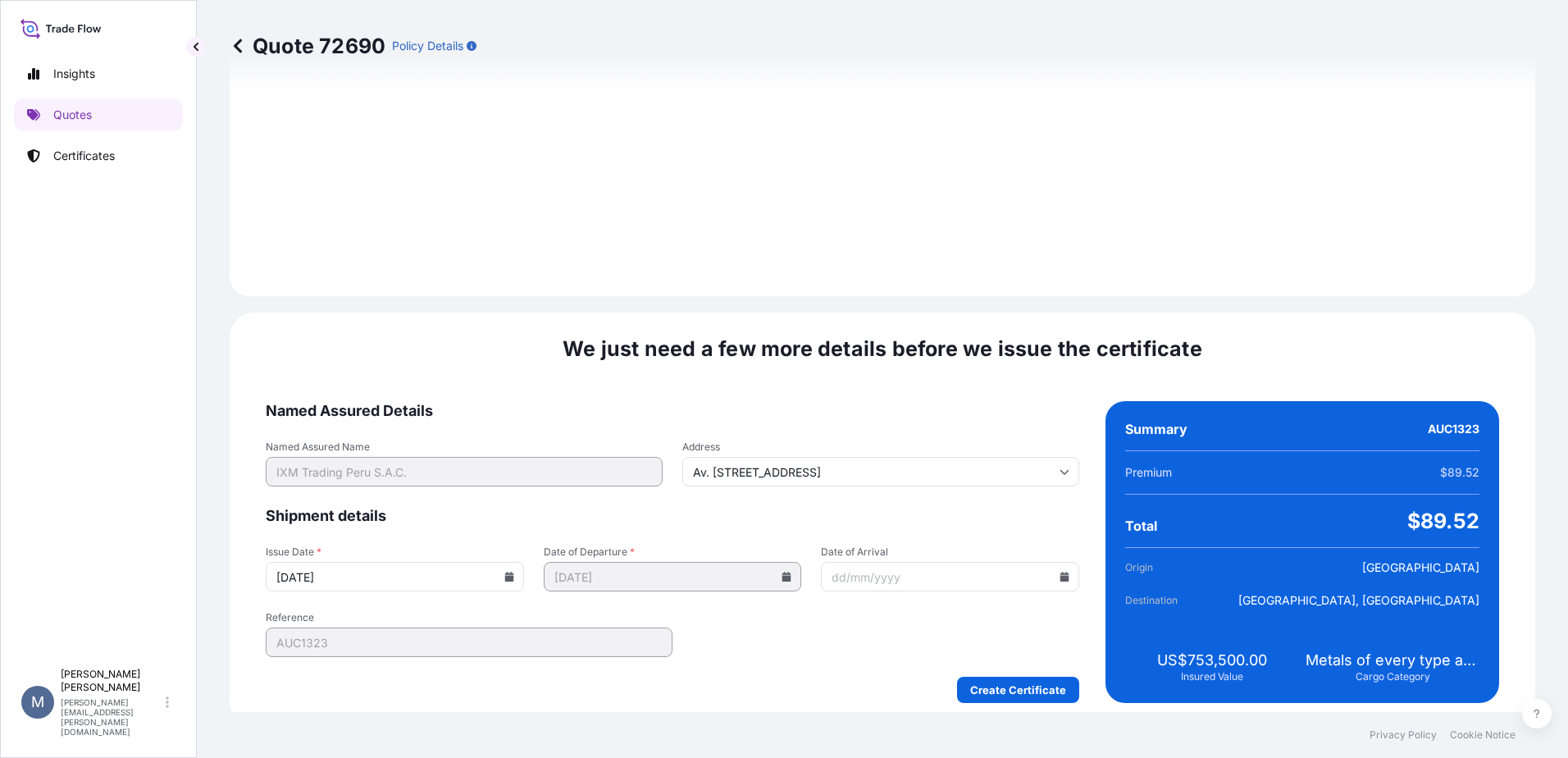
scroll to position [1710, 0]
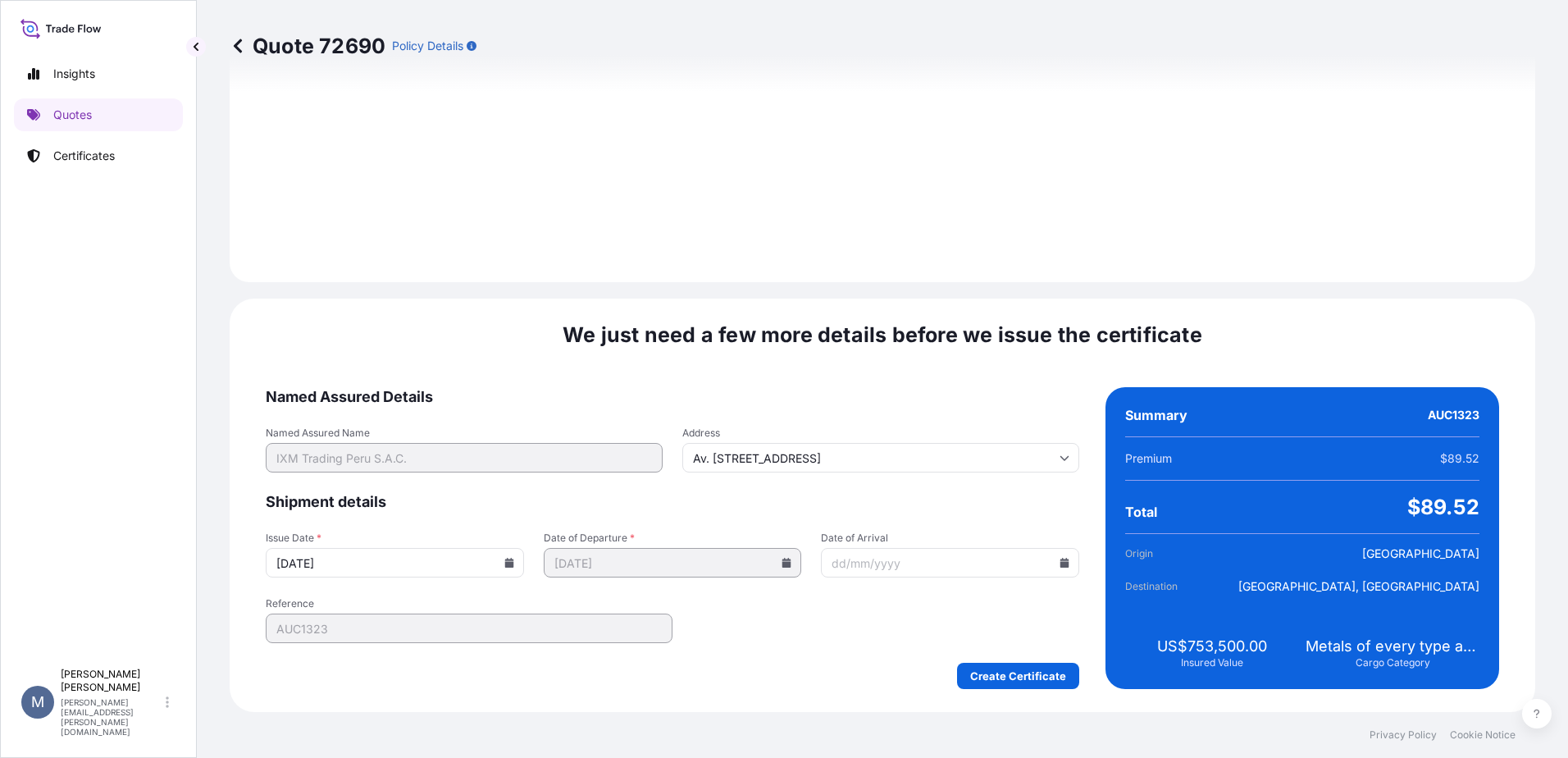
click at [504, 560] on icon at bounding box center [508, 563] width 9 height 10
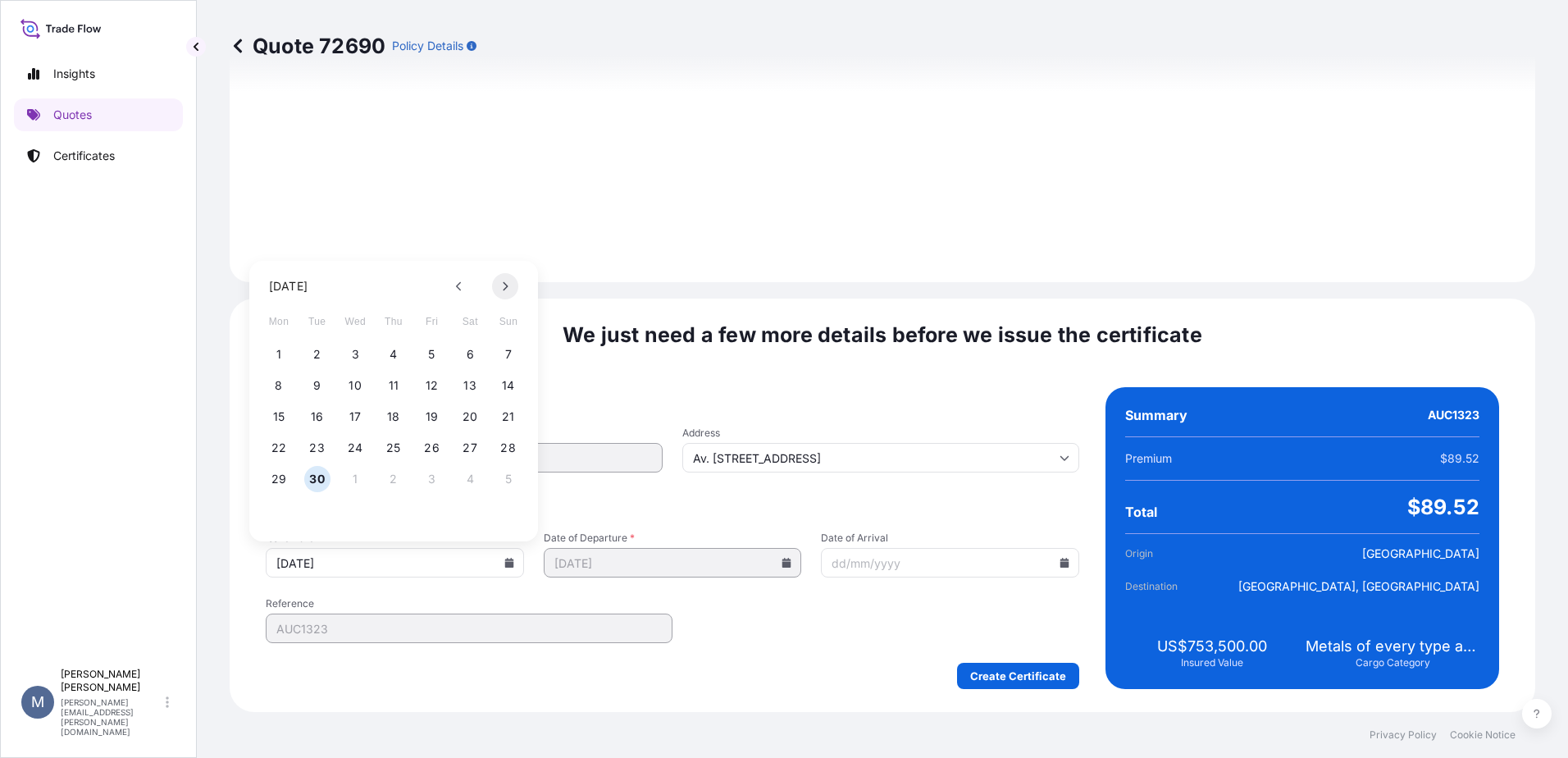
click at [512, 286] on button at bounding box center [505, 286] width 26 height 26
click at [396, 357] on button "2" at bounding box center [393, 354] width 26 height 26
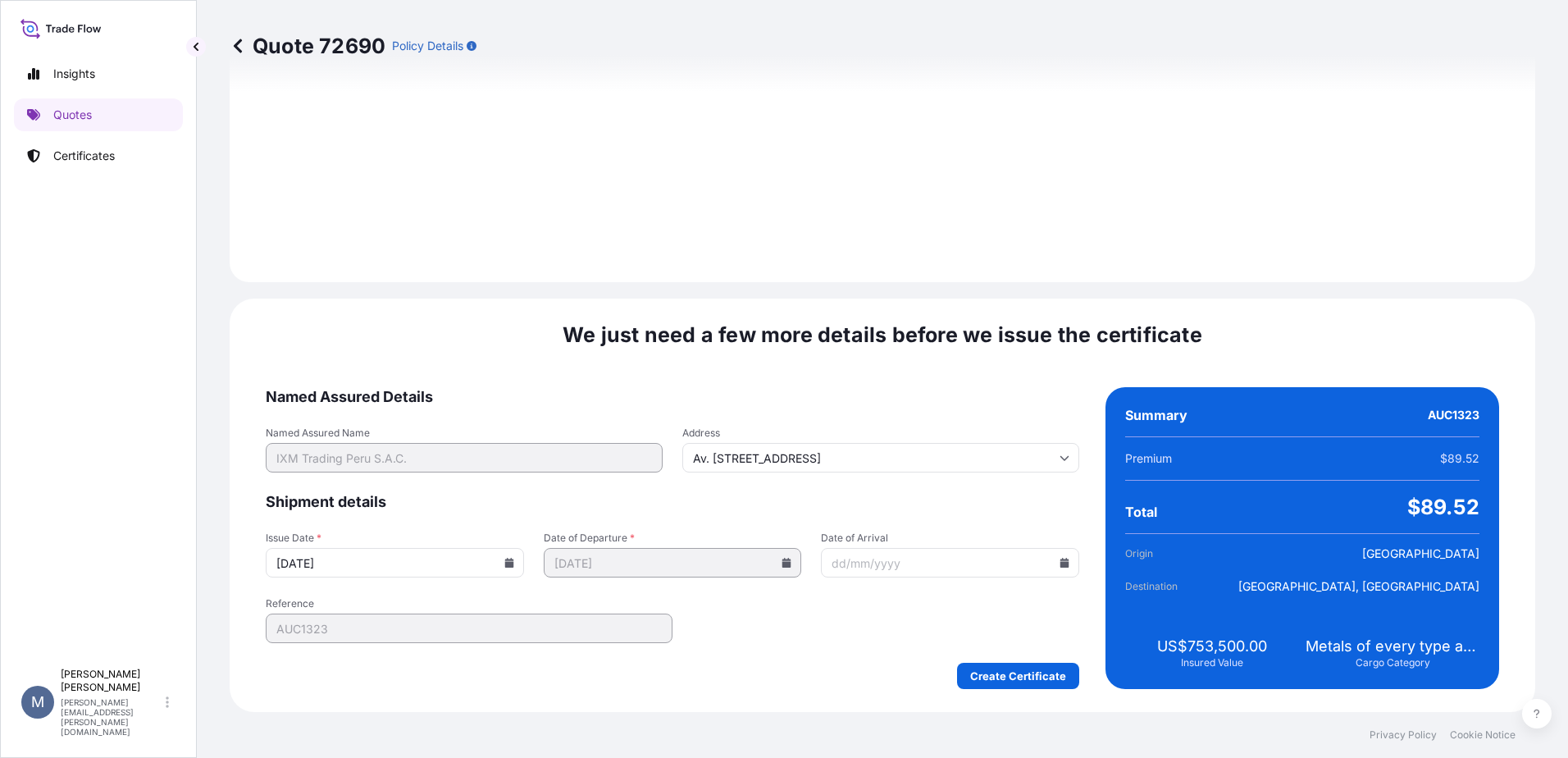
type input "[DATE]"
click at [1060, 564] on icon at bounding box center [1064, 563] width 9 height 10
click at [1062, 287] on button at bounding box center [1054, 286] width 26 height 26
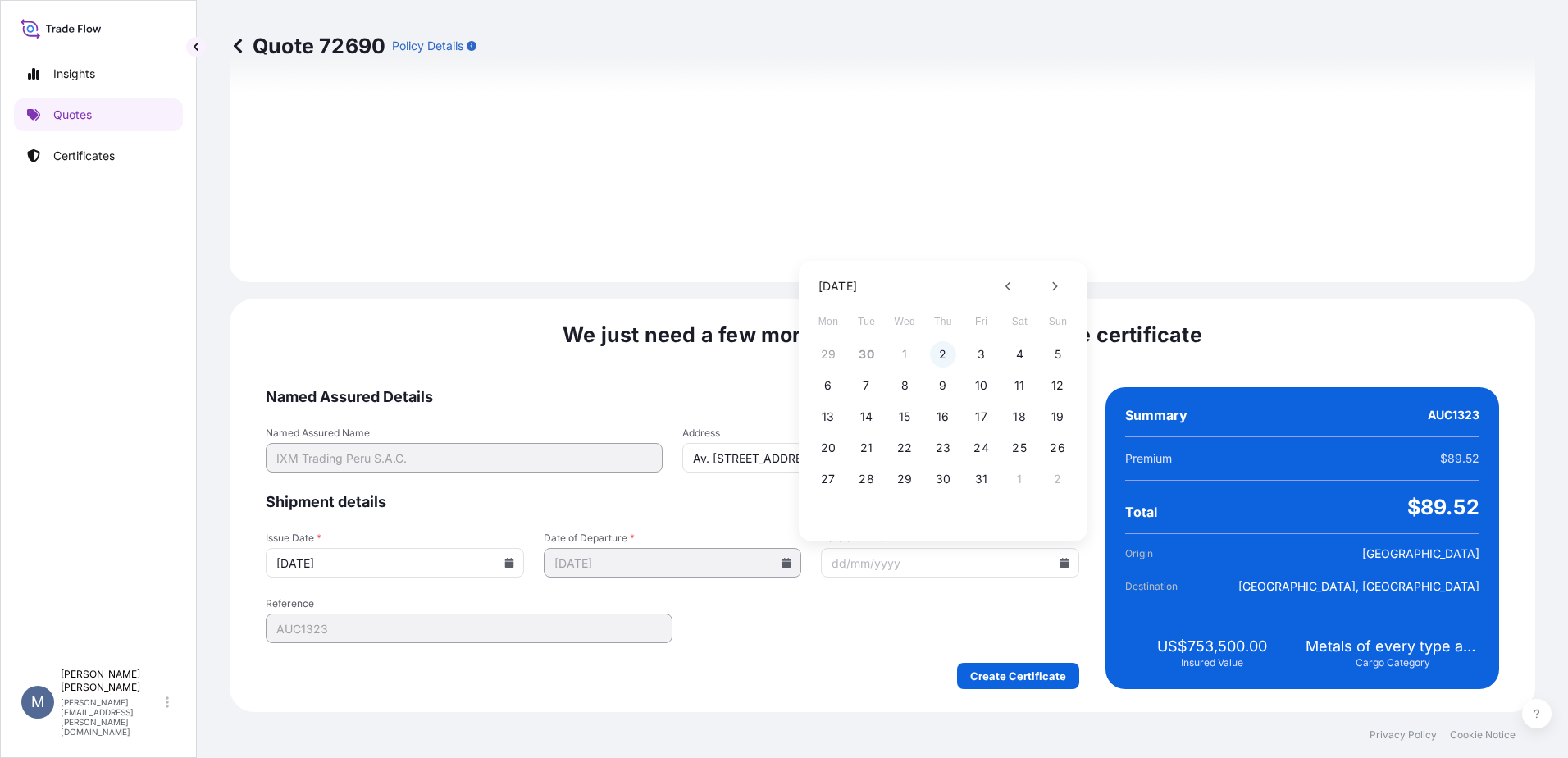
click at [948, 349] on button "2" at bounding box center [943, 354] width 26 height 26
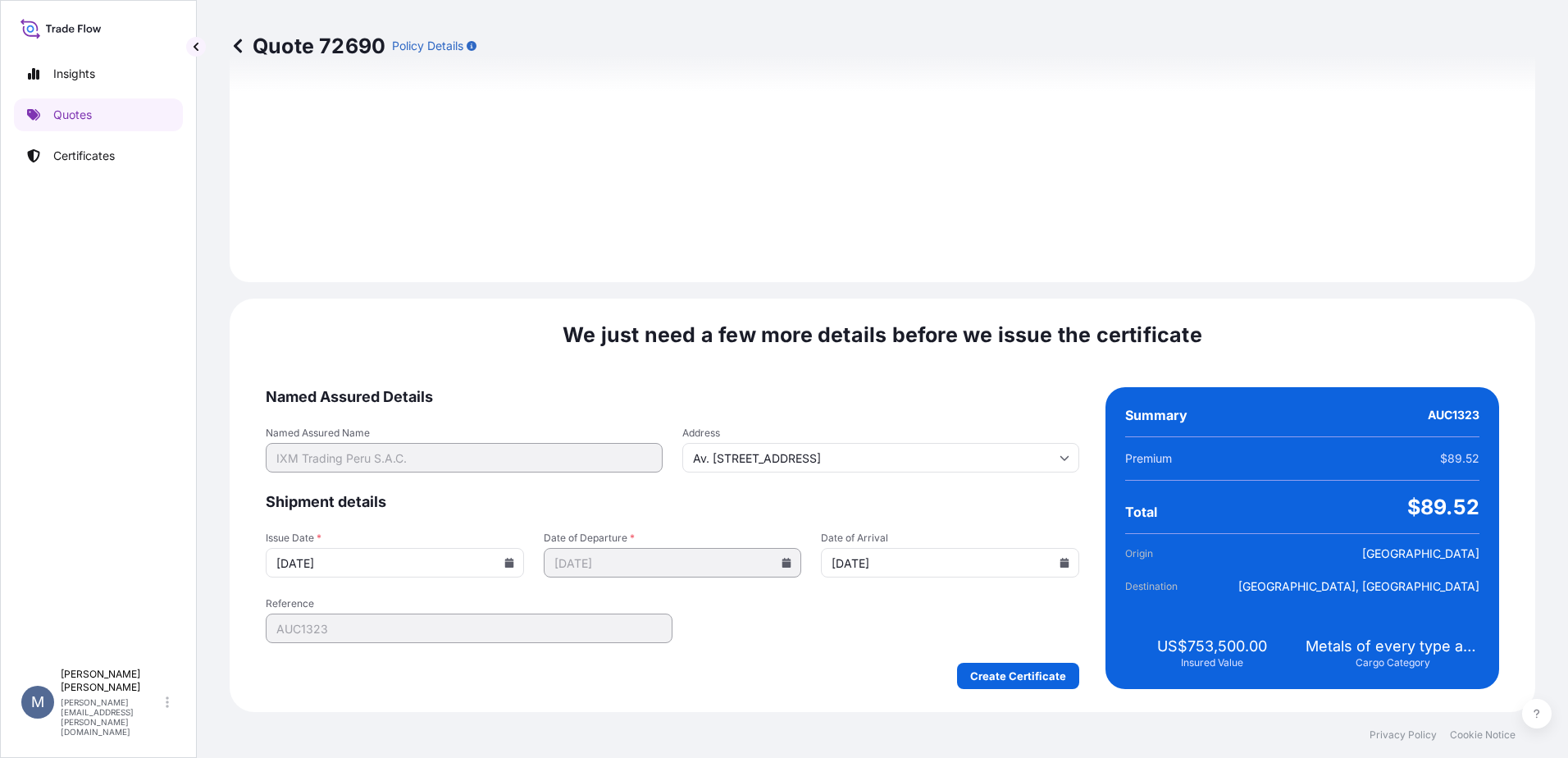
type input "[DATE]"
click at [497, 555] on input "[DATE]" at bounding box center [395, 563] width 258 height 29
click at [506, 559] on icon at bounding box center [509, 563] width 10 height 10
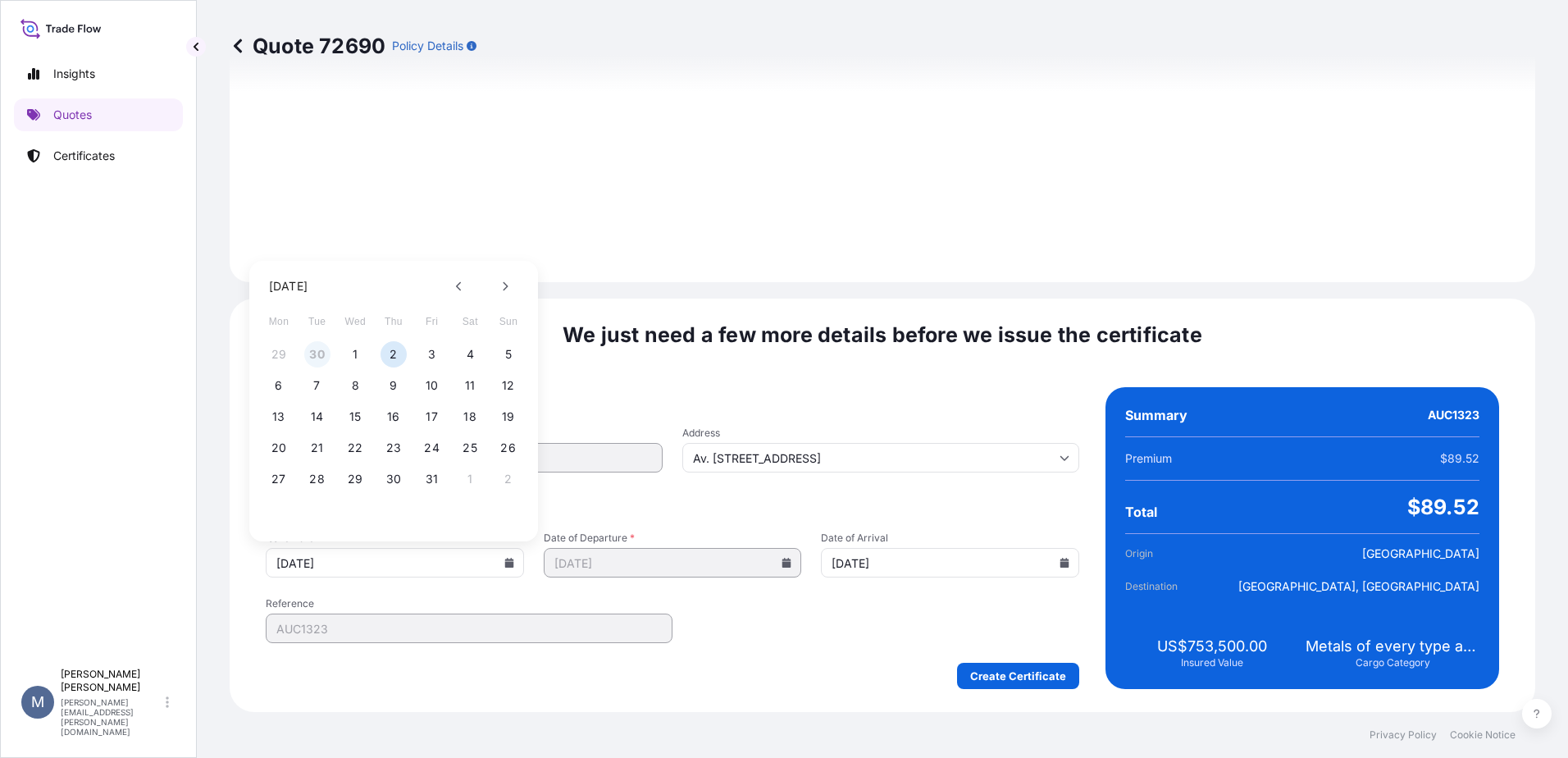
click at [318, 357] on button "30" at bounding box center [317, 354] width 26 height 26
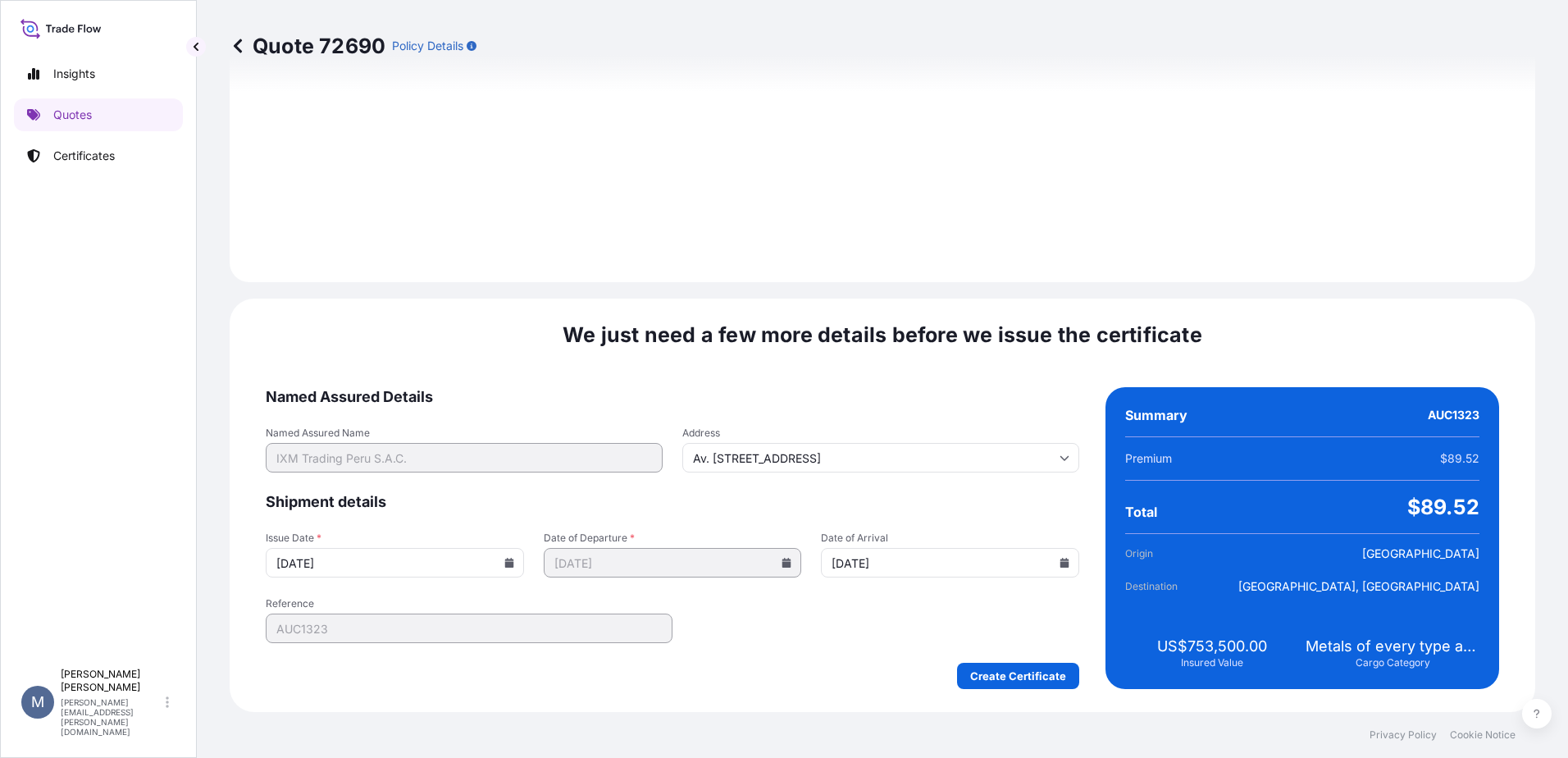
type input "[DATE]"
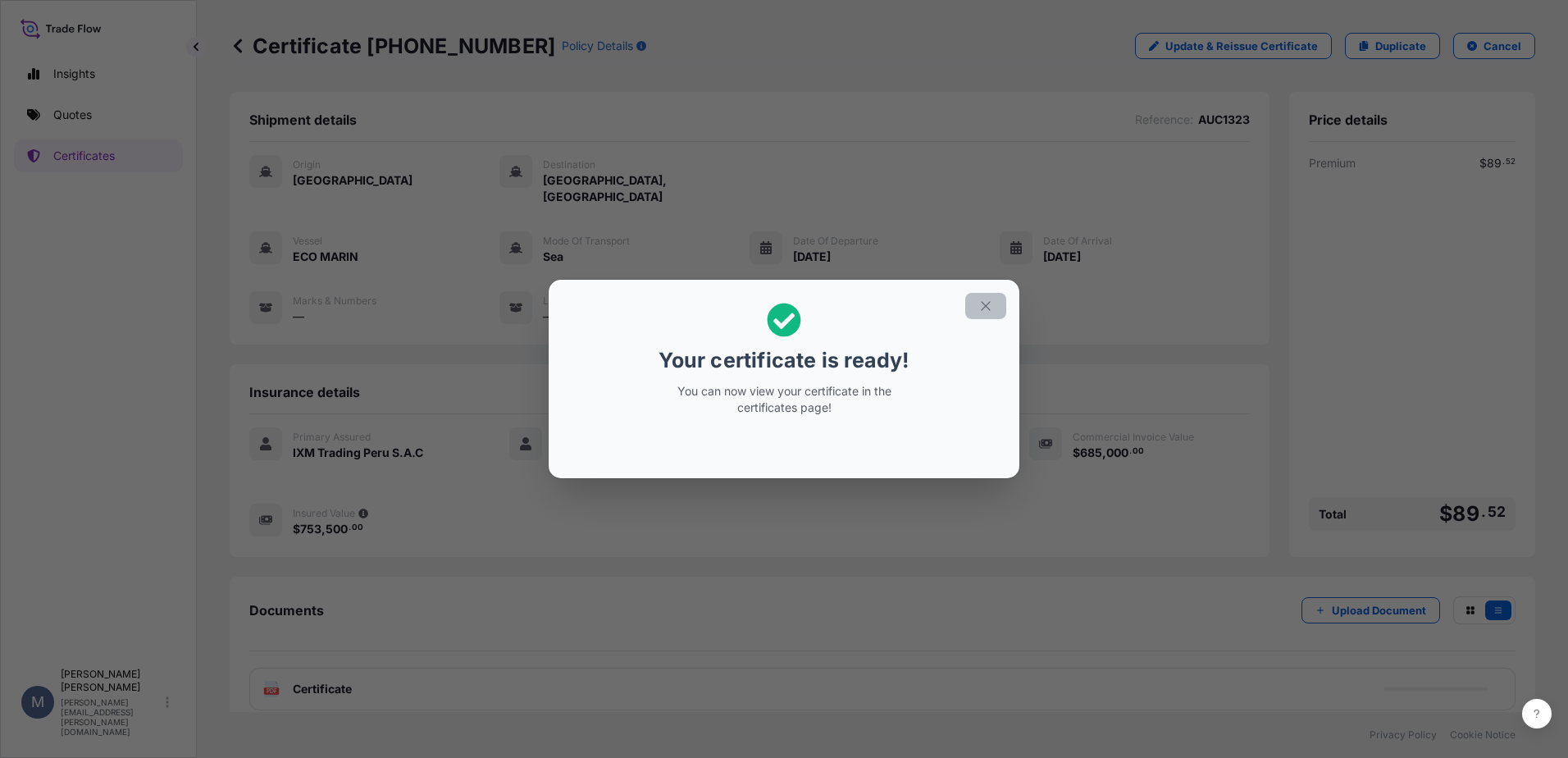
click at [986, 315] on button "button" at bounding box center [986, 306] width 41 height 26
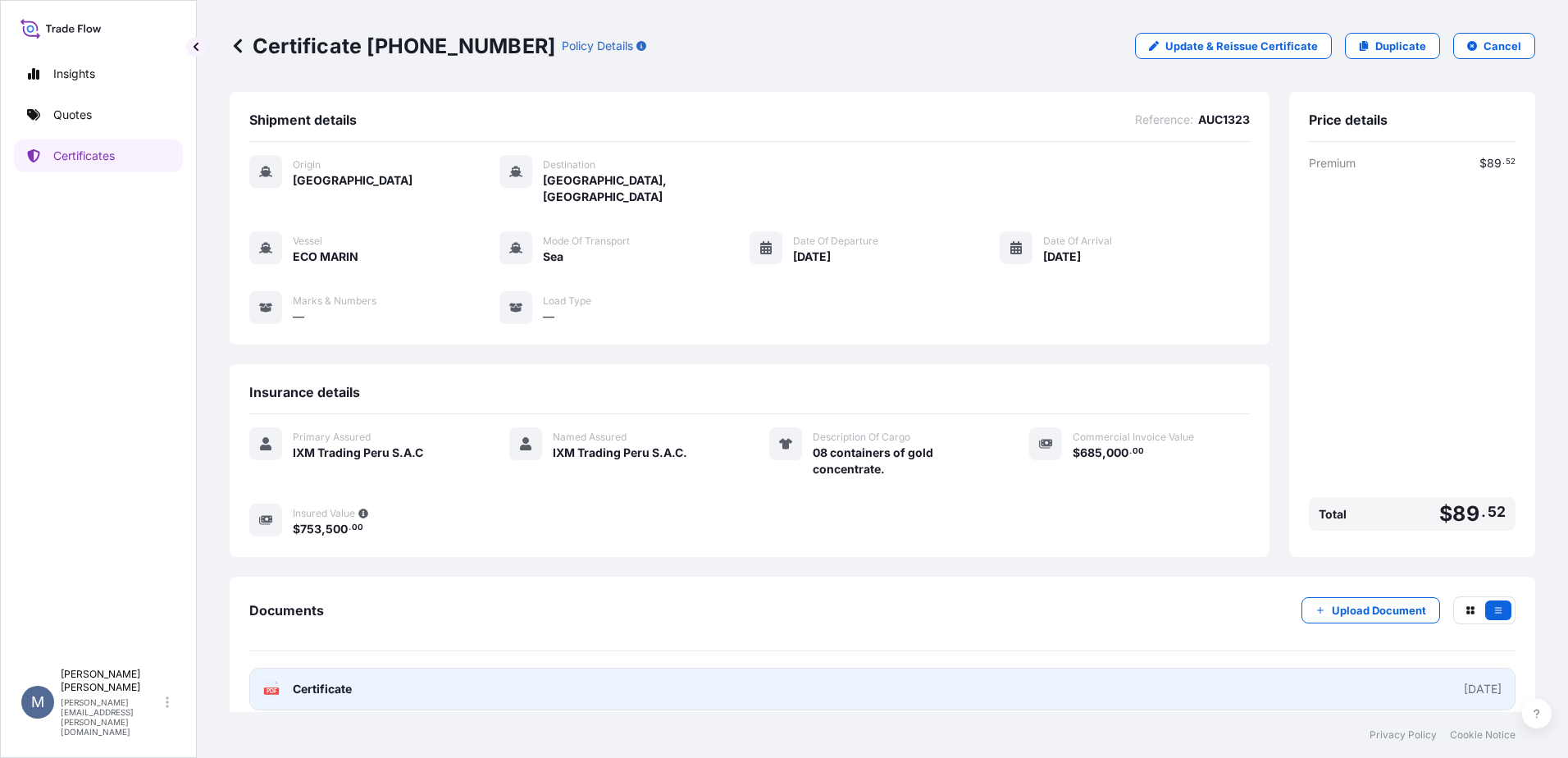
click at [1405, 667] on link "PDF Certificate [DATE]" at bounding box center [882, 689] width 1266 height 43
